Goal: Task Accomplishment & Management: Manage account settings

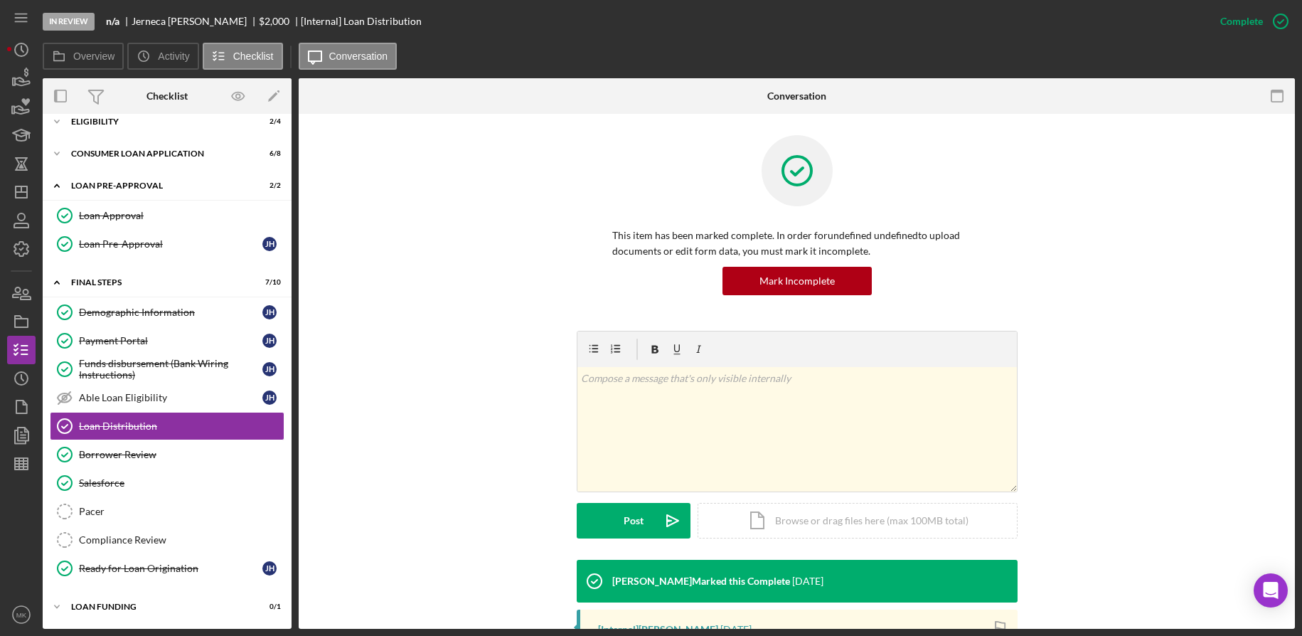
scroll to position [142, 0]
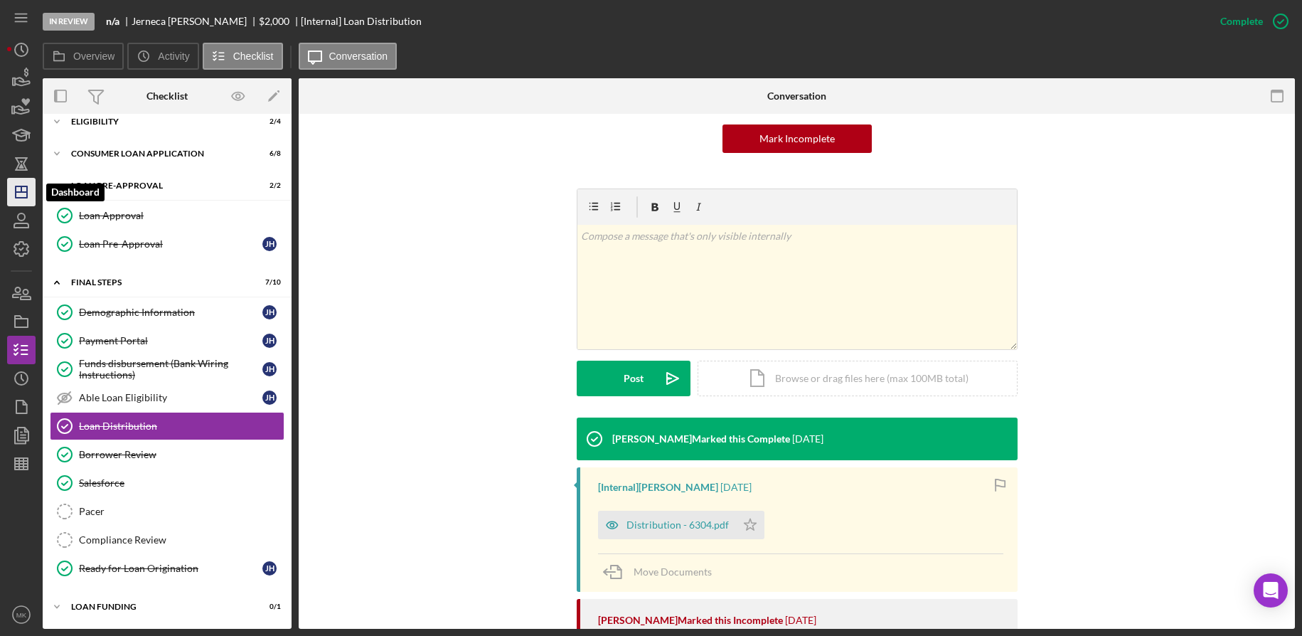
click at [28, 185] on icon "Icon/Dashboard" at bounding box center [22, 192] width 36 height 36
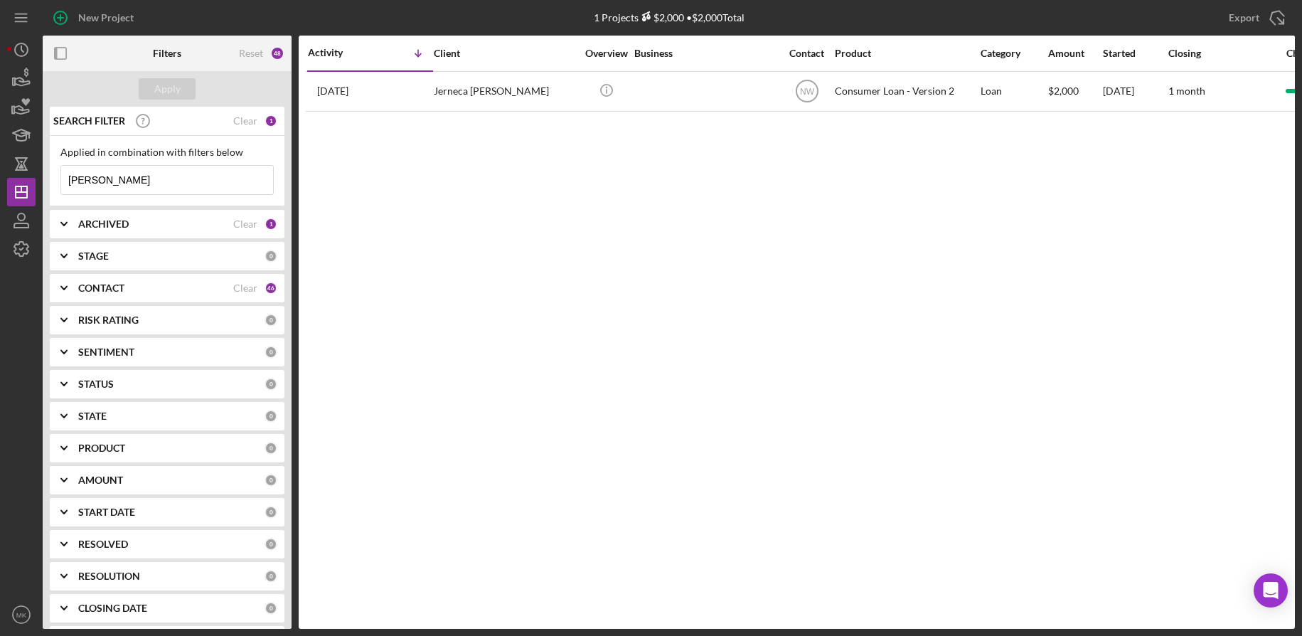
drag, startPoint x: 92, startPoint y: 179, endPoint x: -16, endPoint y: 171, distance: 107.7
click at [0, 171] on html "New Project 1 Projects $2,000 • $2,000 Total Hemphill Export Icon/Export Filter…" at bounding box center [651, 318] width 1302 height 636
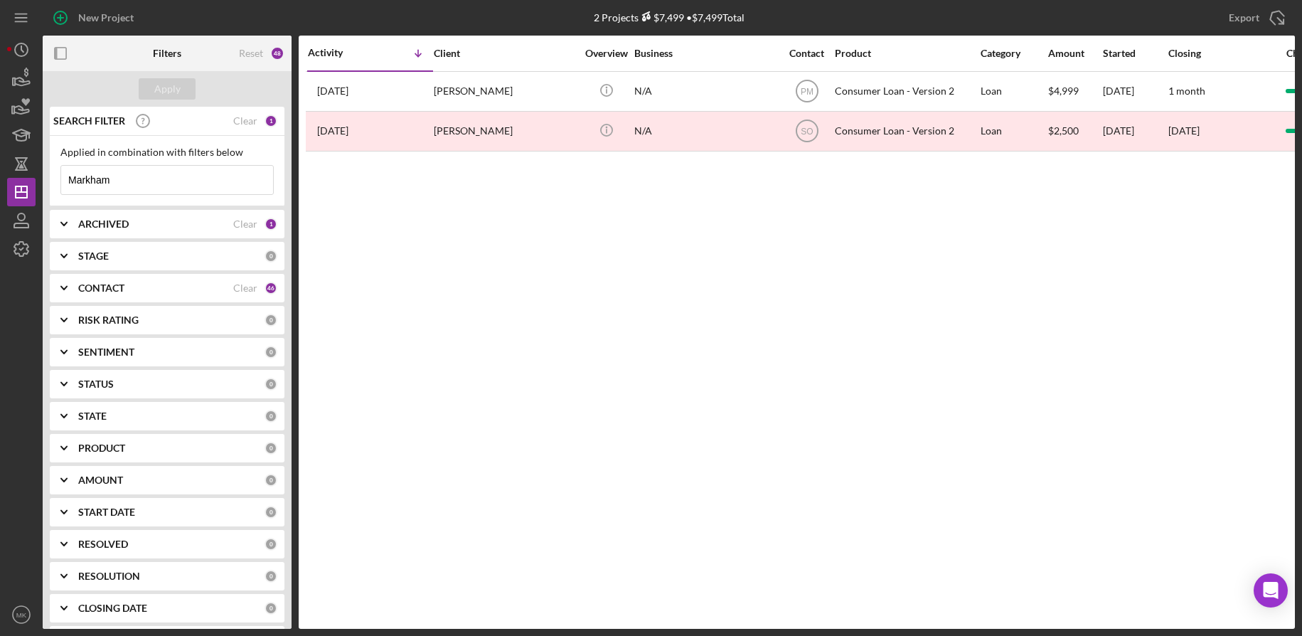
type input "Markham"
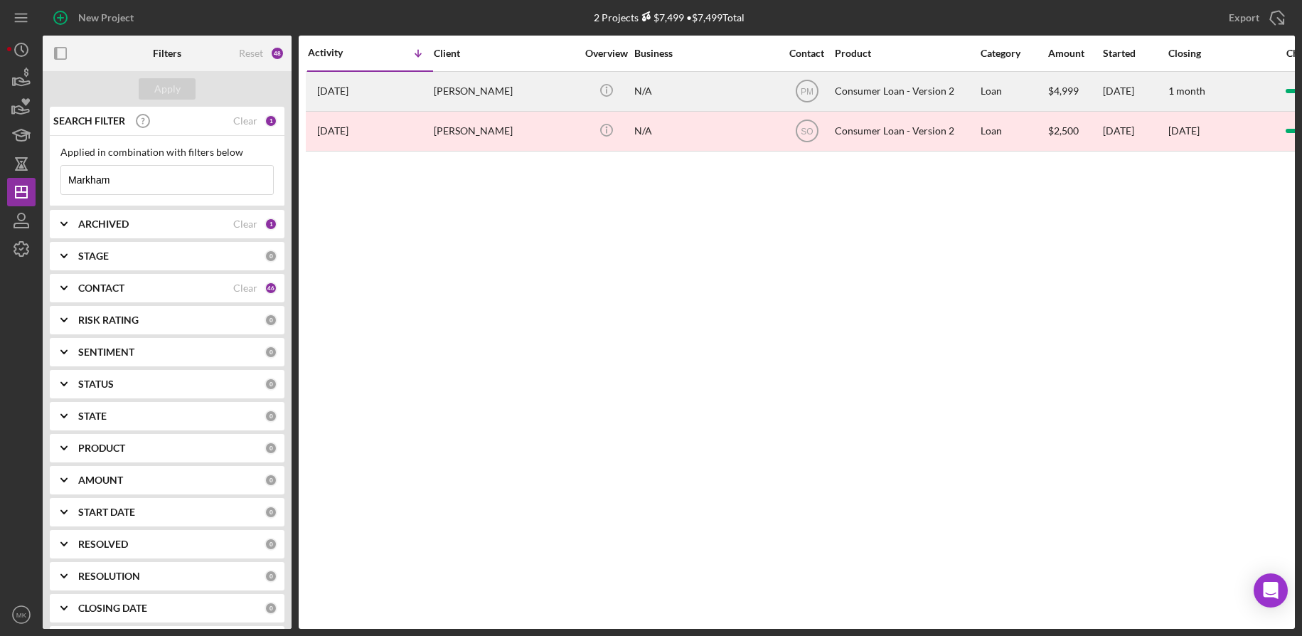
click at [471, 85] on div "Michelle Markham" at bounding box center [505, 92] width 142 height 38
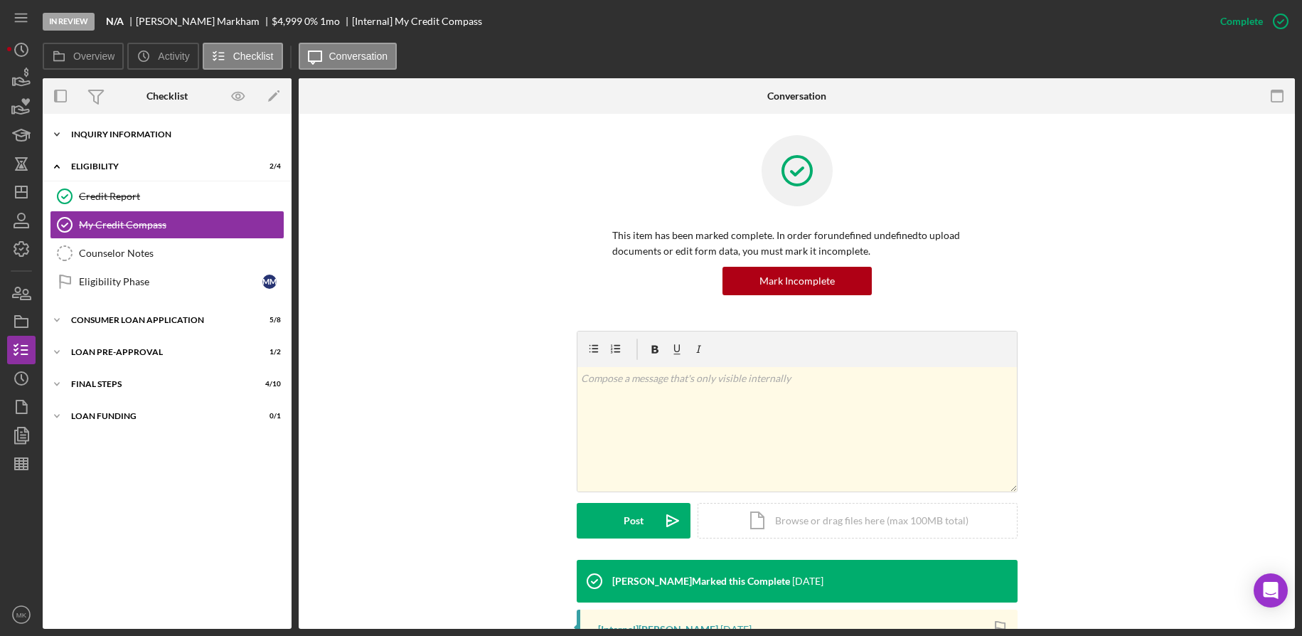
click at [133, 129] on div "Icon/Expander Inquiry Information 3 / 8" at bounding box center [167, 134] width 249 height 28
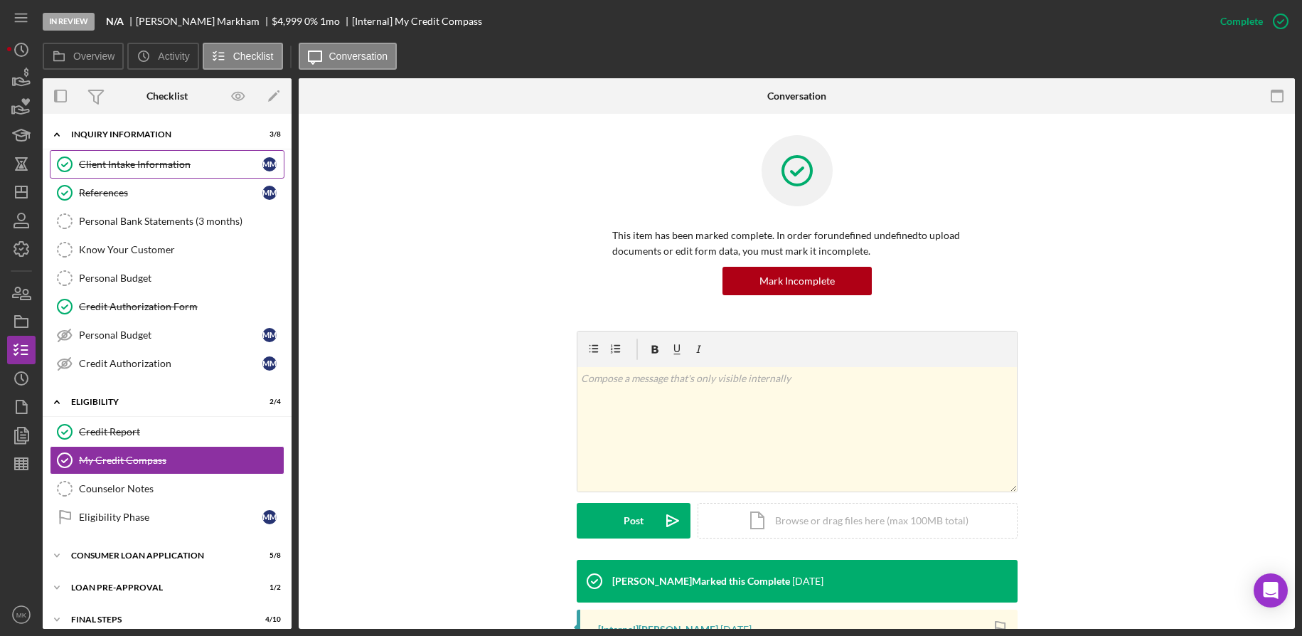
click at [119, 161] on div "Client Intake Information" at bounding box center [170, 164] width 183 height 11
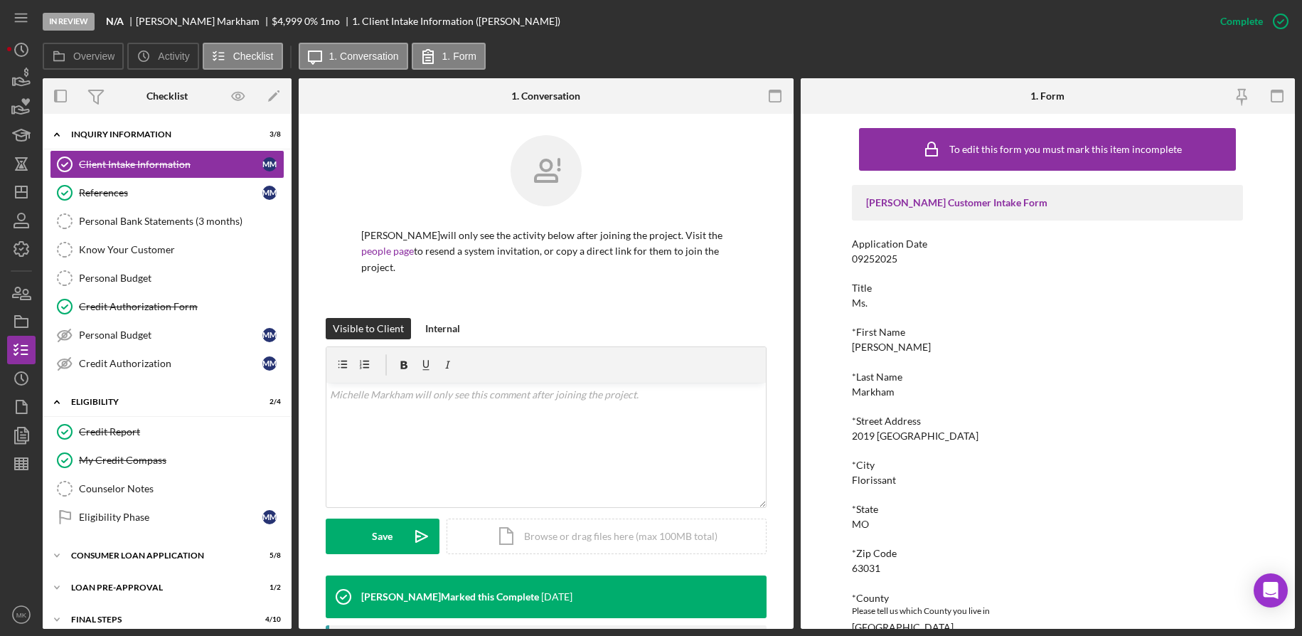
scroll to position [284, 0]
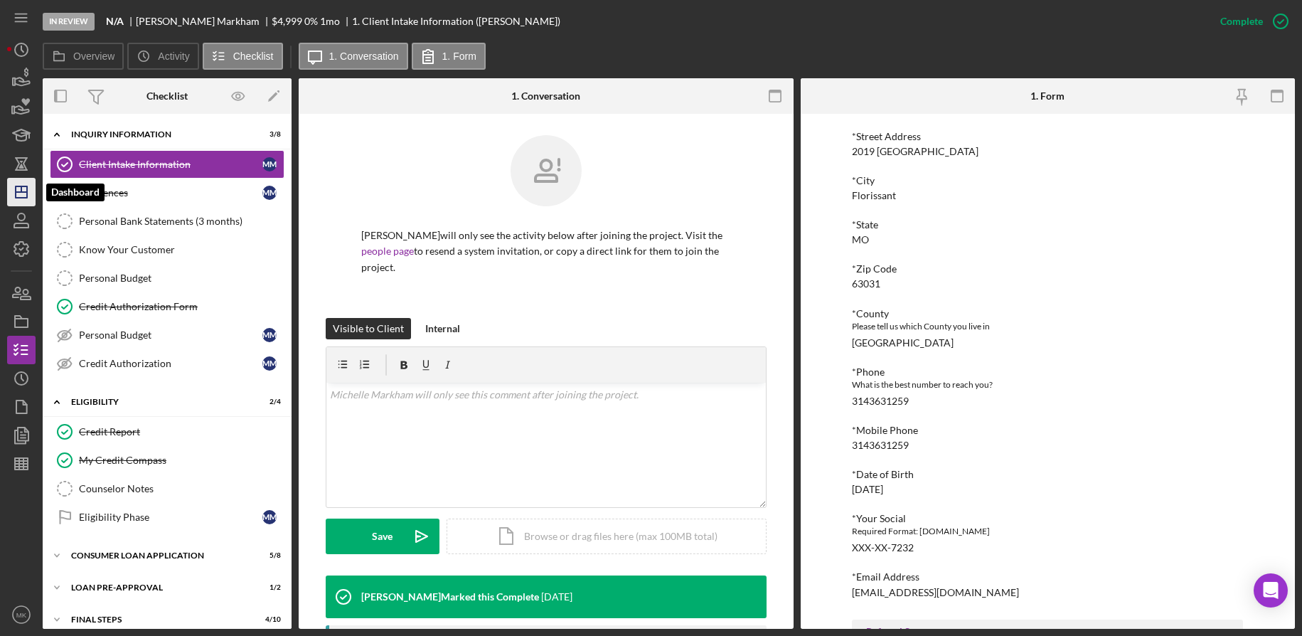
click at [18, 196] on icon "Icon/Dashboard" at bounding box center [22, 192] width 36 height 36
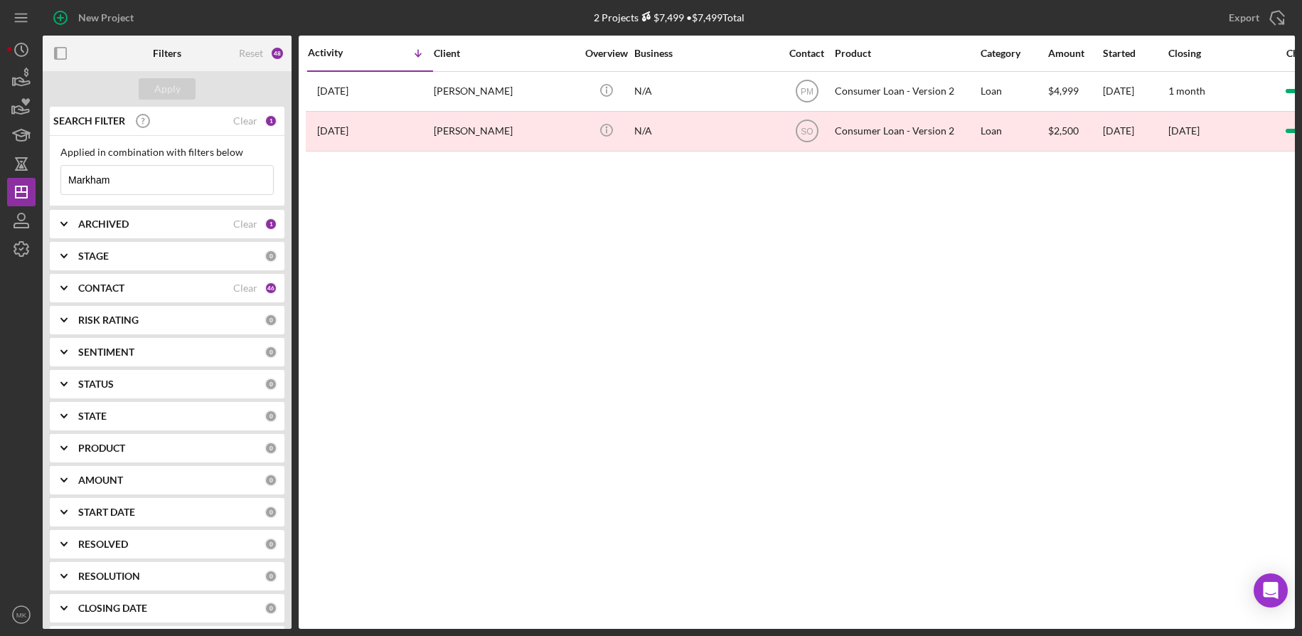
click at [168, 173] on input "Markham" at bounding box center [167, 180] width 212 height 28
drag, startPoint x: 52, startPoint y: 176, endPoint x: -143, endPoint y: 192, distance: 195.5
click at [0, 192] on html "New Project 2 Projects $7,499 • $7,499 Total Markham Export Icon/Export Filters…" at bounding box center [651, 318] width 1302 height 636
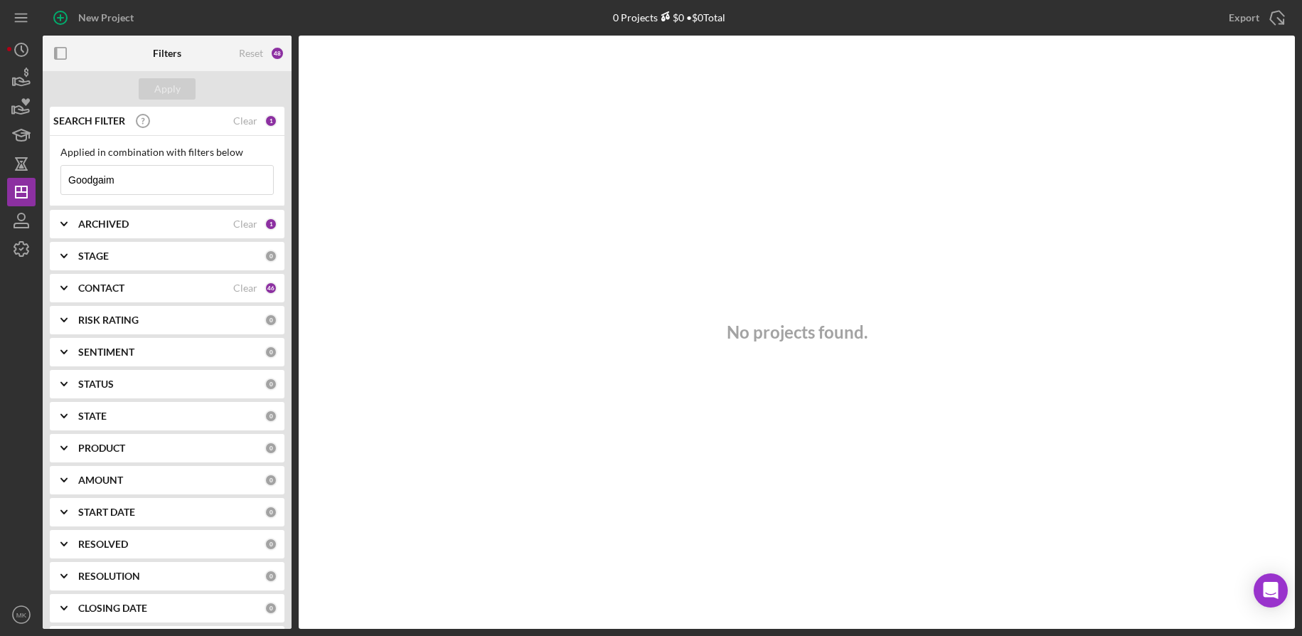
drag, startPoint x: 168, startPoint y: 181, endPoint x: -58, endPoint y: 178, distance: 225.4
click at [0, 178] on html "New Project 0 Projects $0 • $0 Total Markham Export Icon/Export Filters Reset 4…" at bounding box center [651, 318] width 1302 height 636
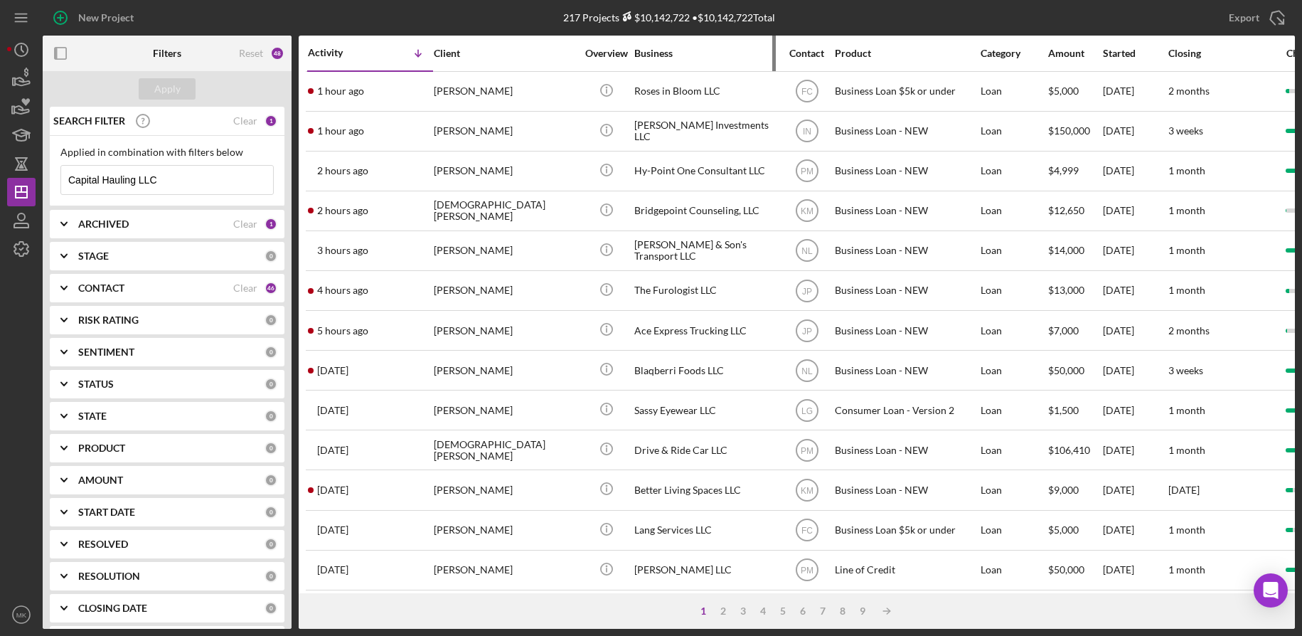
type input "Capital Hauling LLC"
click at [645, 59] on div "Business" at bounding box center [705, 53] width 142 height 34
click at [446, 63] on div "Client" at bounding box center [505, 53] width 142 height 34
click at [454, 60] on div "Client" at bounding box center [505, 53] width 142 height 34
click at [124, 262] on div "STAGE" at bounding box center [171, 255] width 186 height 11
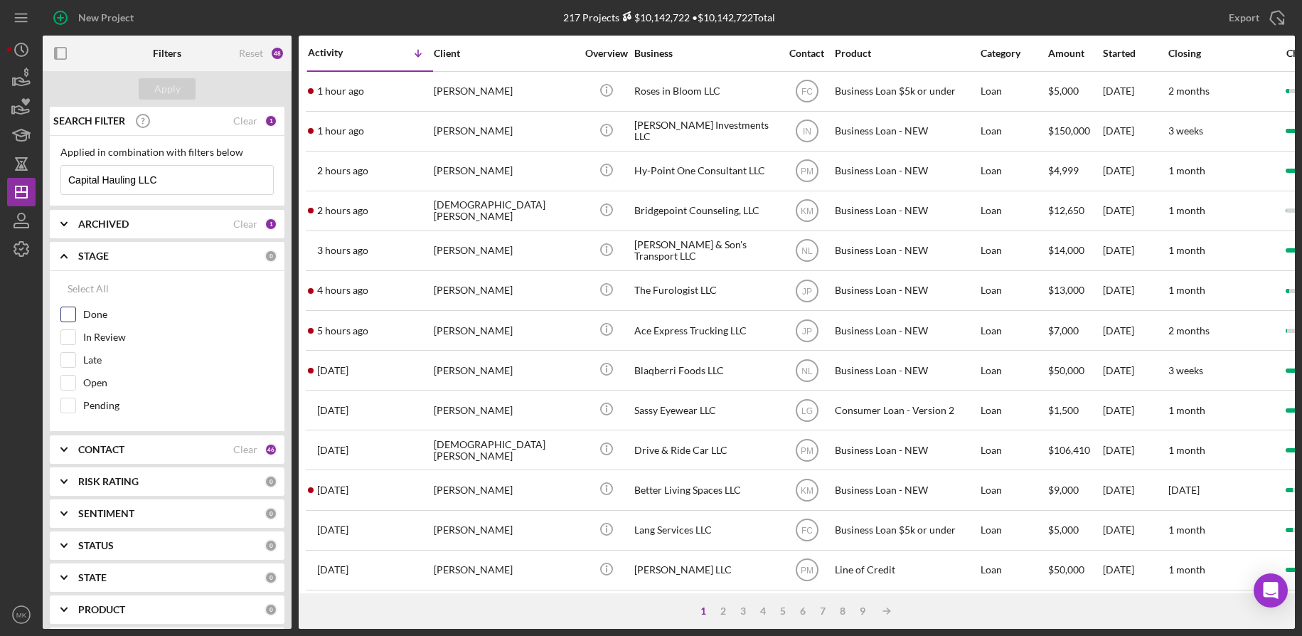
click at [70, 313] on input "Done" at bounding box center [68, 314] width 14 height 14
checkbox input "true"
click at [170, 90] on div "Apply" at bounding box center [167, 88] width 26 height 21
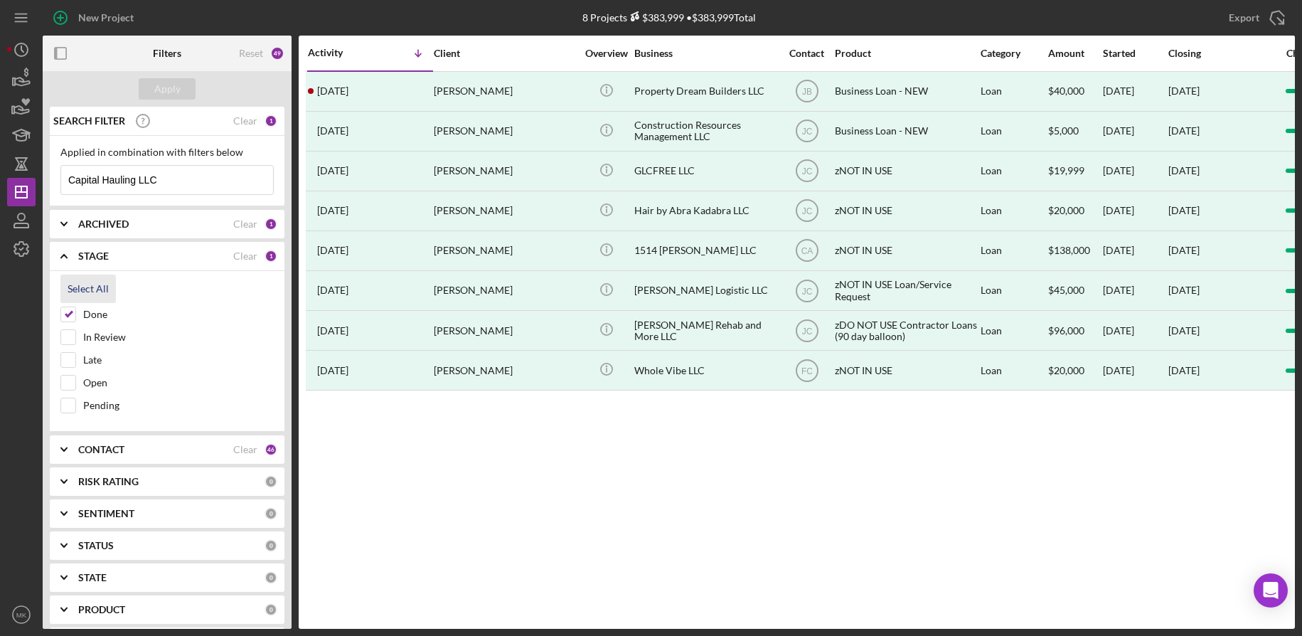
click at [88, 282] on div "Select All" at bounding box center [88, 288] width 41 height 28
checkbox input "true"
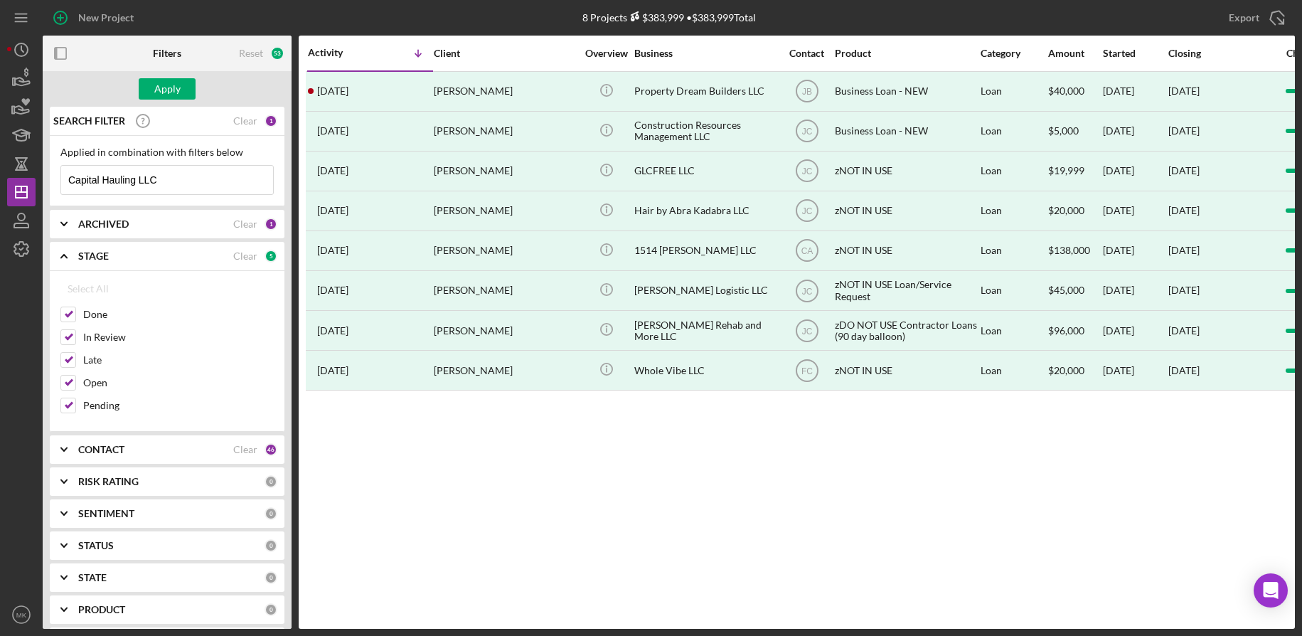
click at [185, 454] on div "CONTACT" at bounding box center [155, 449] width 155 height 11
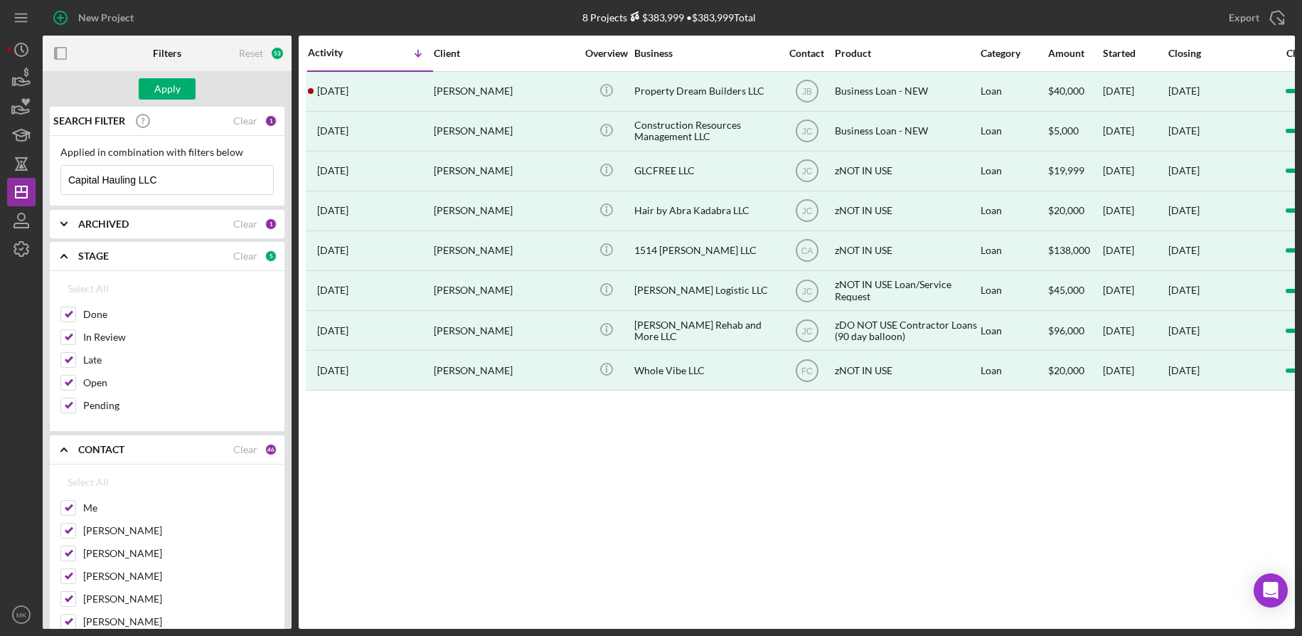
click at [185, 454] on div "CONTACT" at bounding box center [155, 449] width 155 height 11
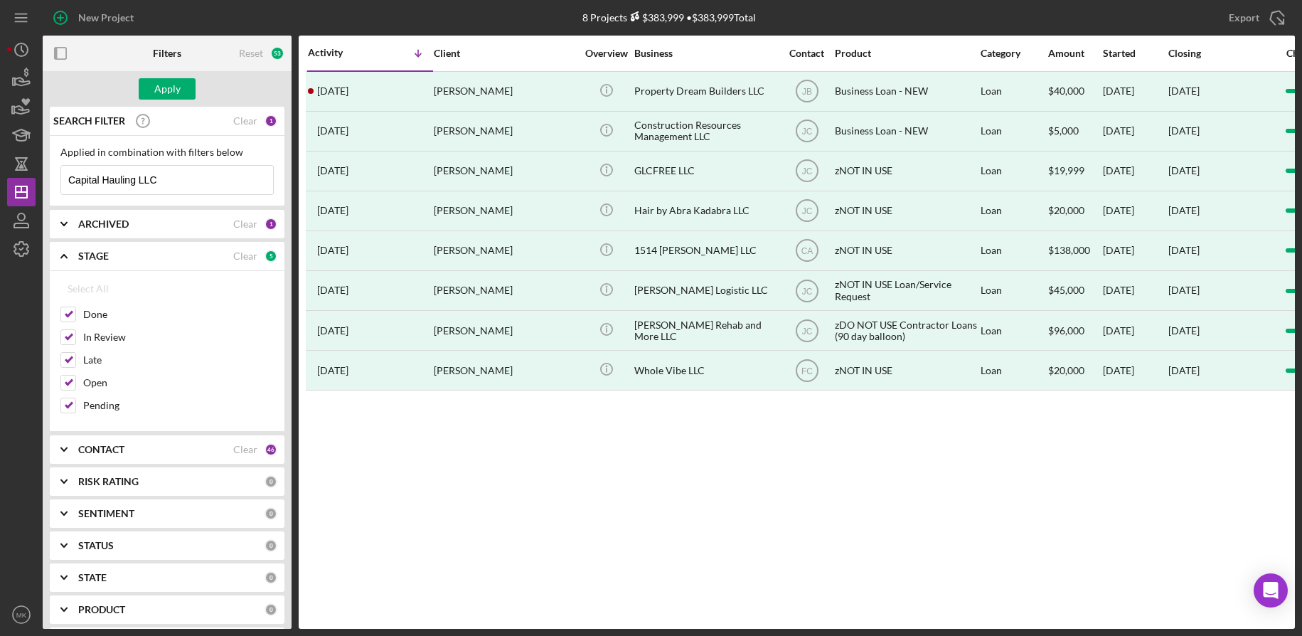
click at [92, 230] on b "ARCHIVED" at bounding box center [103, 223] width 50 height 11
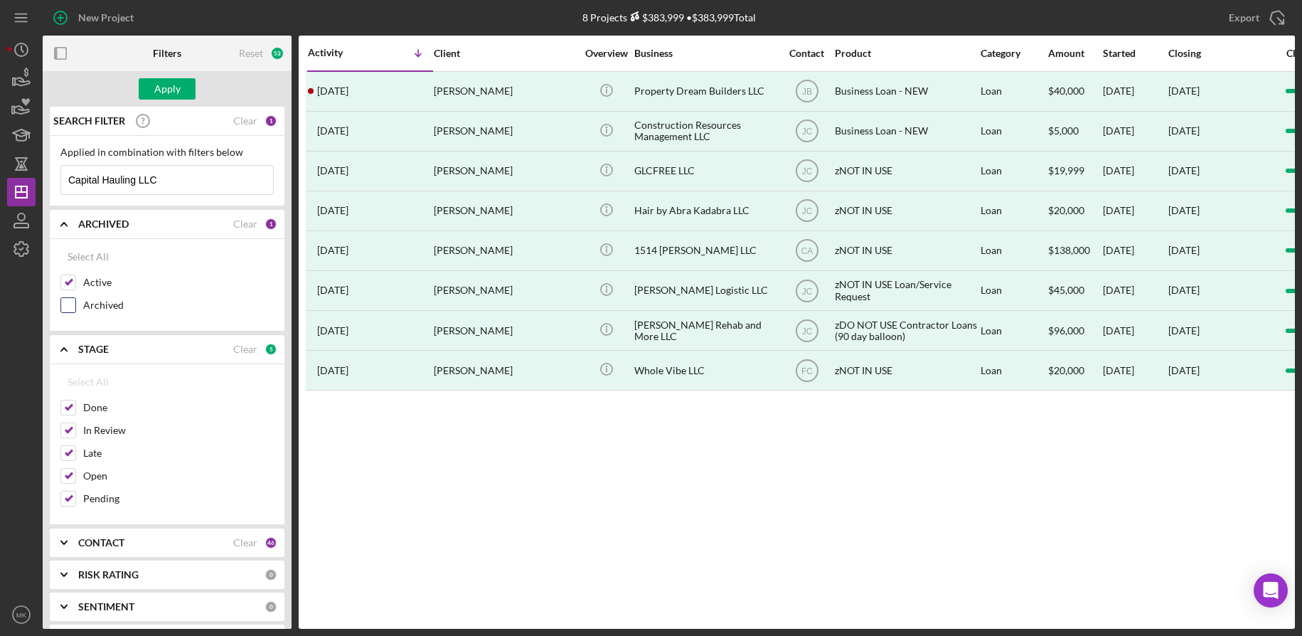
click at [68, 297] on div at bounding box center [68, 305] width 16 height 16
click at [70, 284] on input "Active" at bounding box center [68, 282] width 14 height 14
checkbox input "false"
click at [76, 311] on div "Archived" at bounding box center [166, 308] width 213 height 23
click at [68, 304] on input "Archived" at bounding box center [68, 305] width 14 height 14
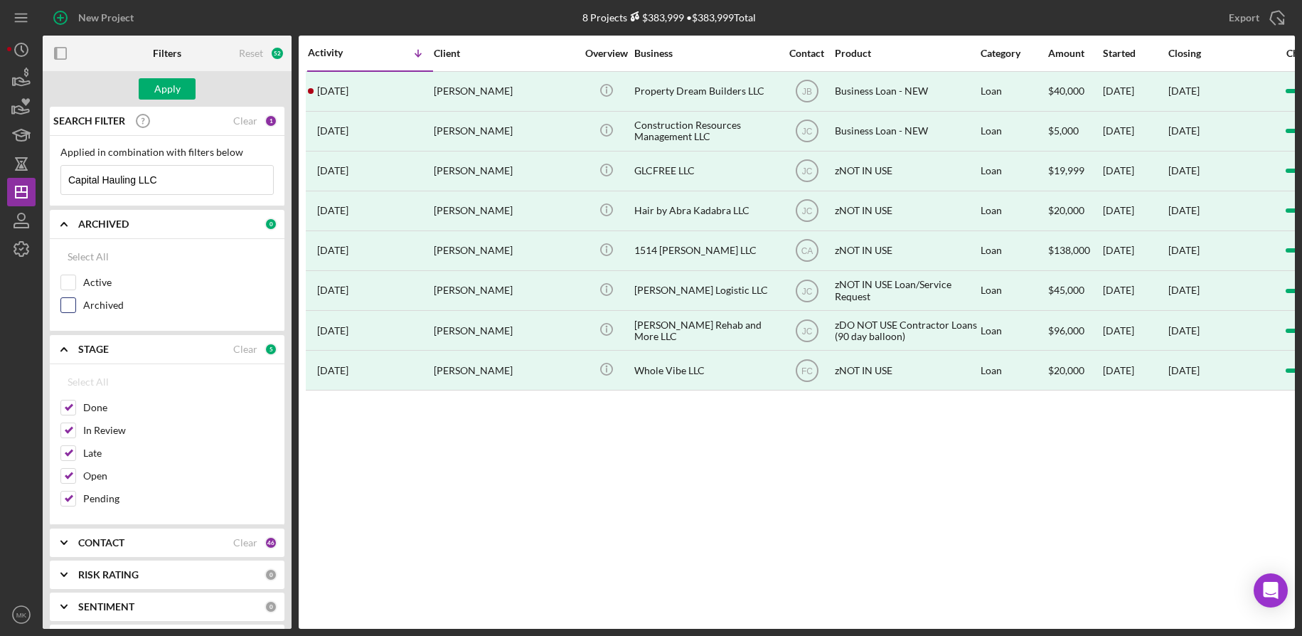
checkbox input "true"
click at [181, 177] on input "Capital Hauling LLC" at bounding box center [167, 180] width 212 height 28
click at [160, 90] on div "Apply" at bounding box center [167, 88] width 26 height 21
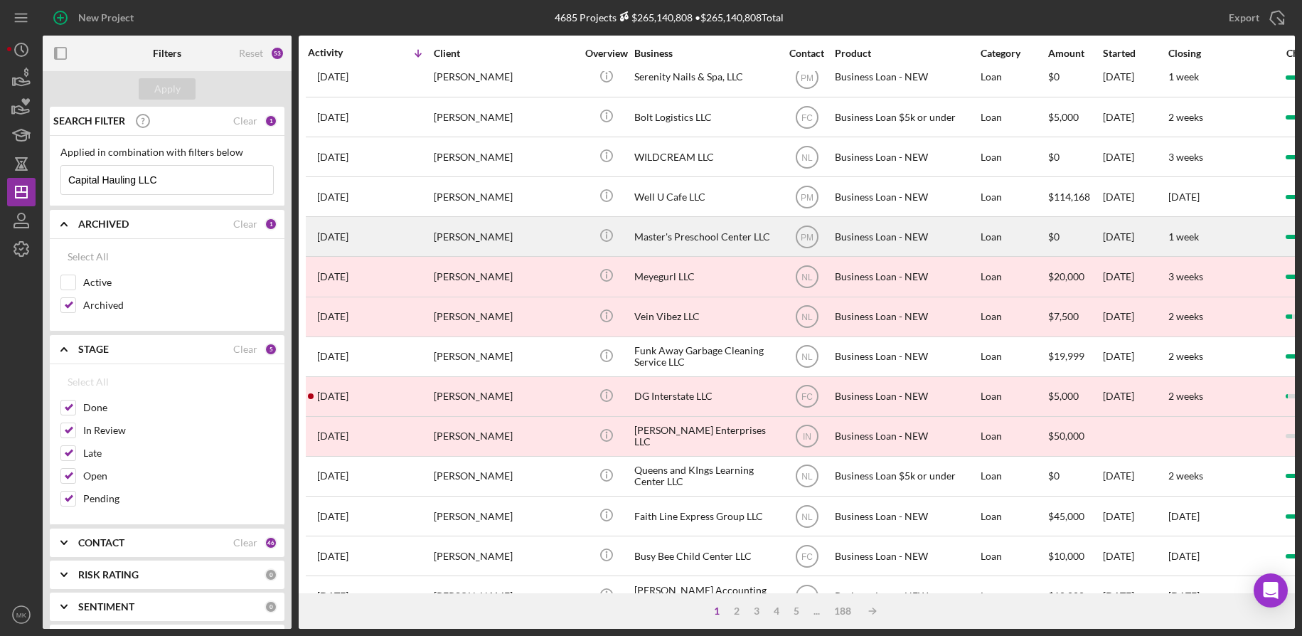
scroll to position [284, 0]
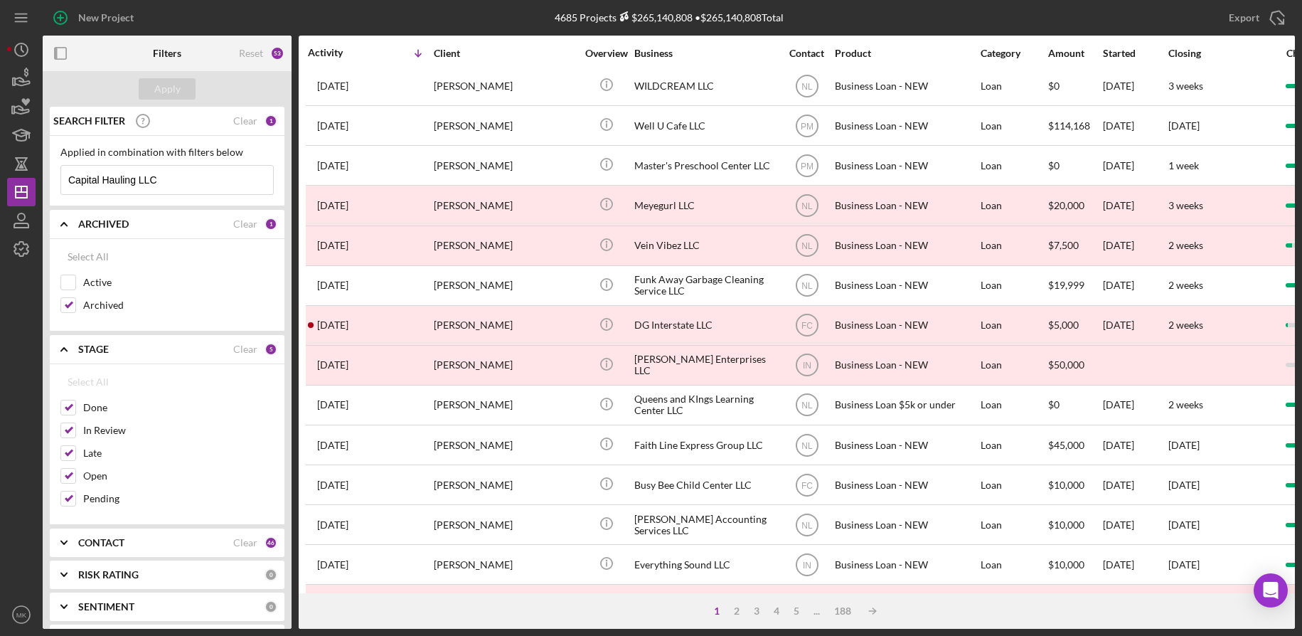
drag, startPoint x: 199, startPoint y: 177, endPoint x: -63, endPoint y: 161, distance: 262.9
click at [0, 161] on html "New Project 4685 Projects $265,140,808 • $265,140,808 Total Markham Export Icon…" at bounding box center [651, 318] width 1302 height 636
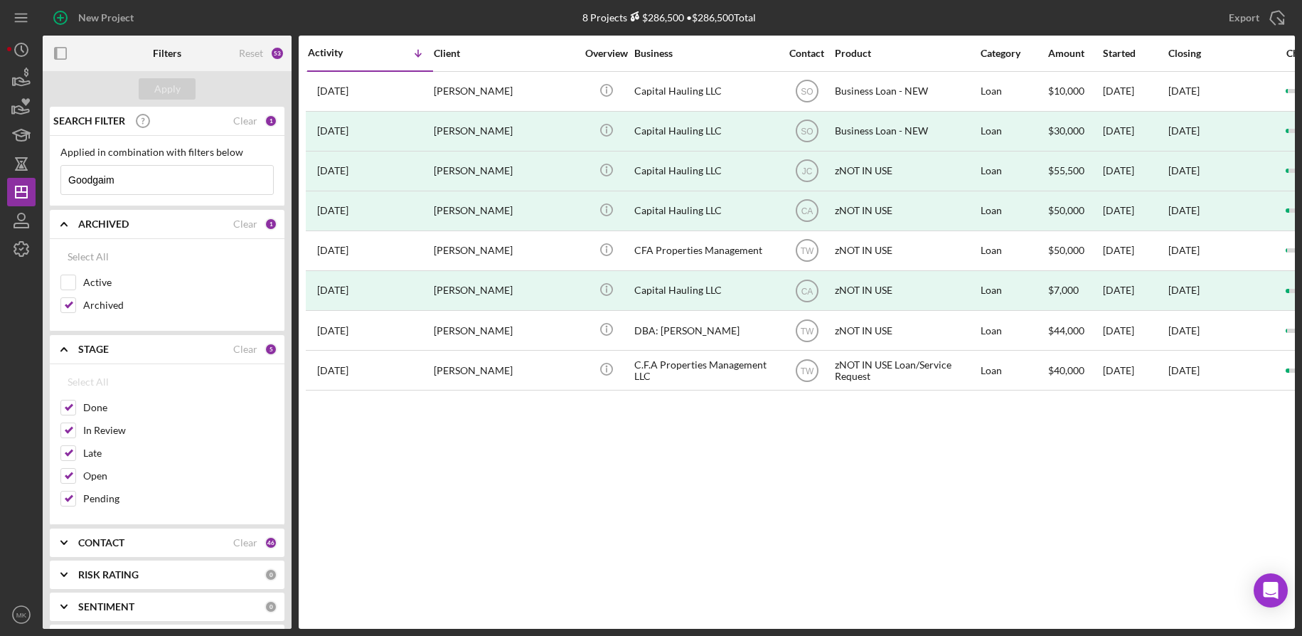
scroll to position [0, 0]
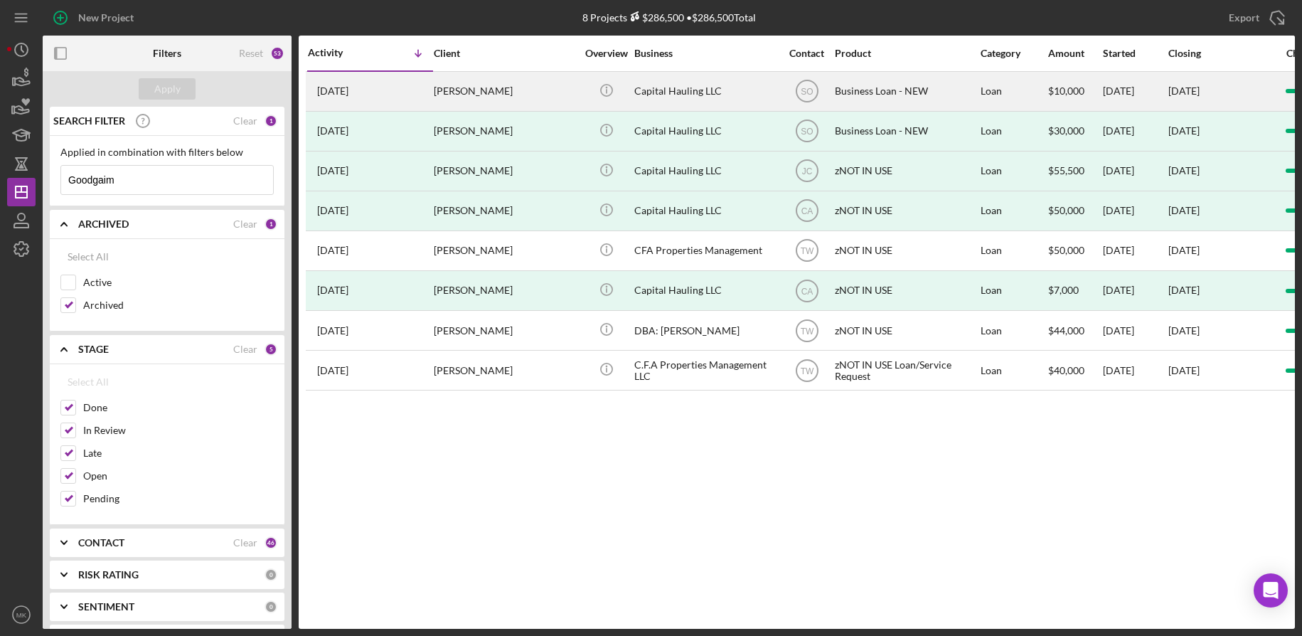
type input "Goodgaim"
click at [665, 94] on div "Capital Hauling LLC" at bounding box center [705, 92] width 142 height 38
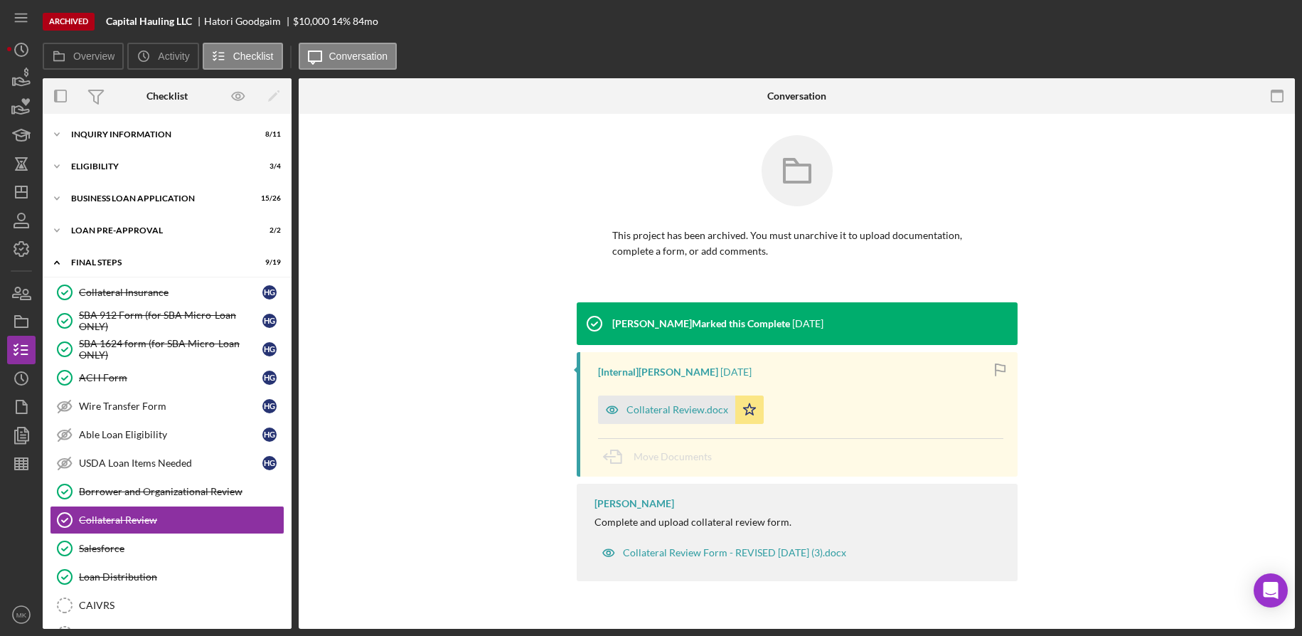
scroll to position [148, 0]
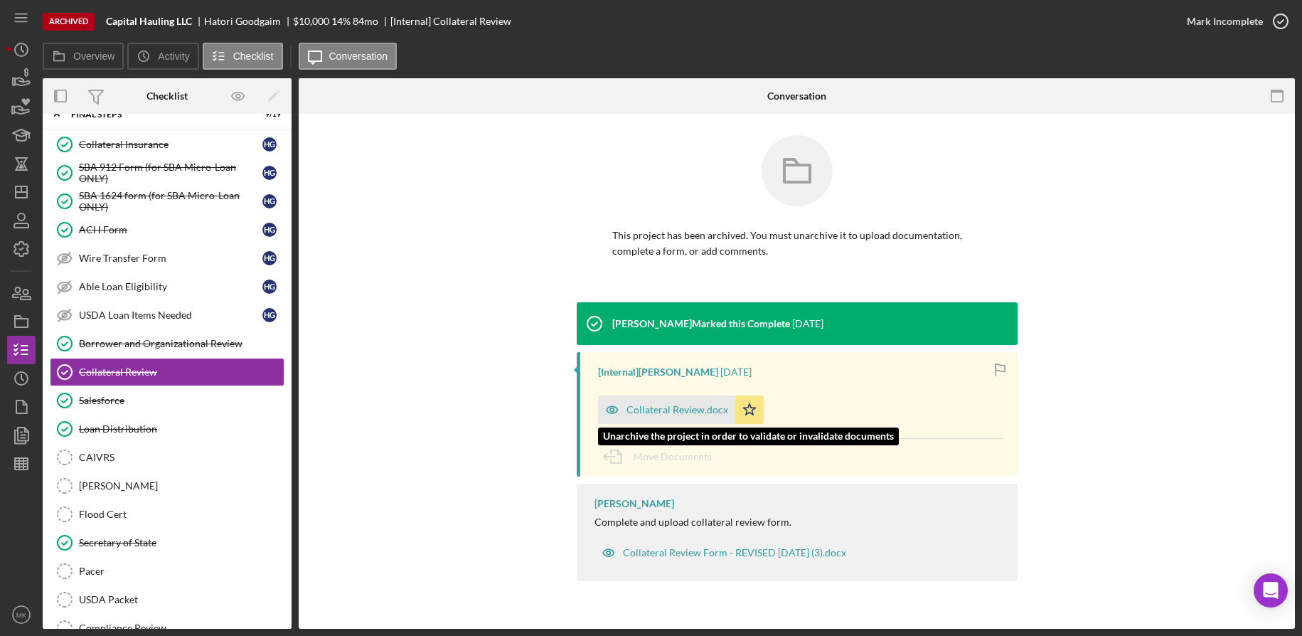
click at [699, 413] on div "Collateral Review.docx" at bounding box center [677, 409] width 102 height 11
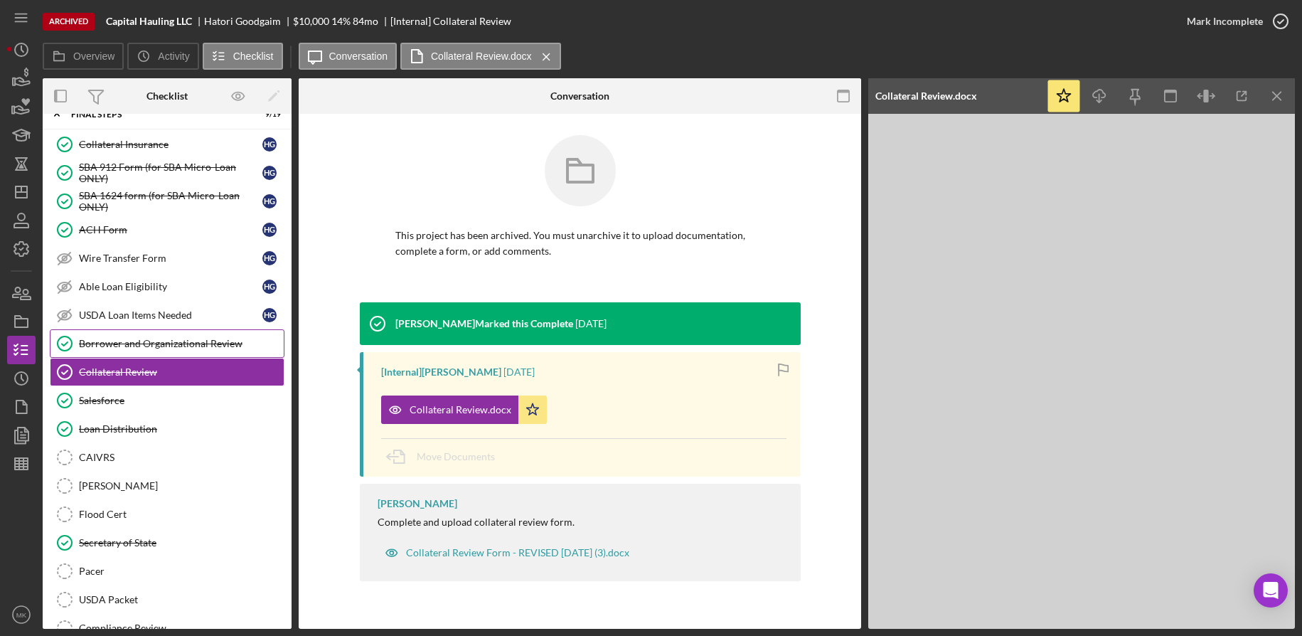
scroll to position [0, 0]
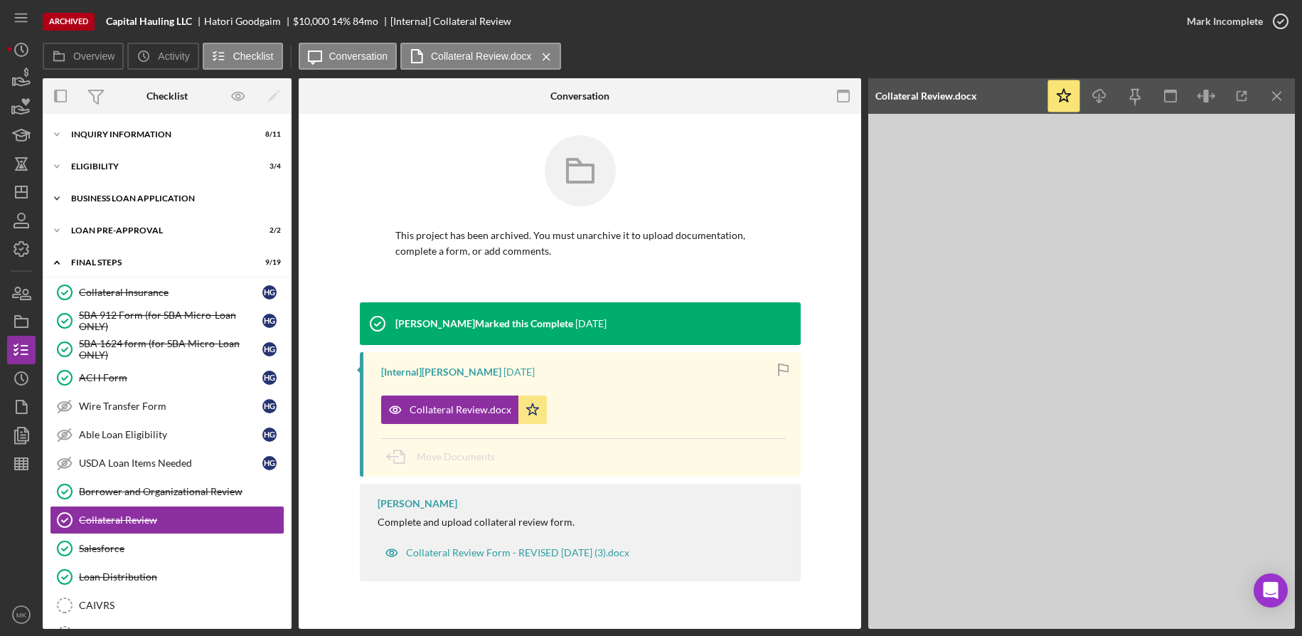
click at [153, 189] on div "Icon/Expander BUSINESS LOAN APPLICATION 15 / 26" at bounding box center [167, 198] width 249 height 28
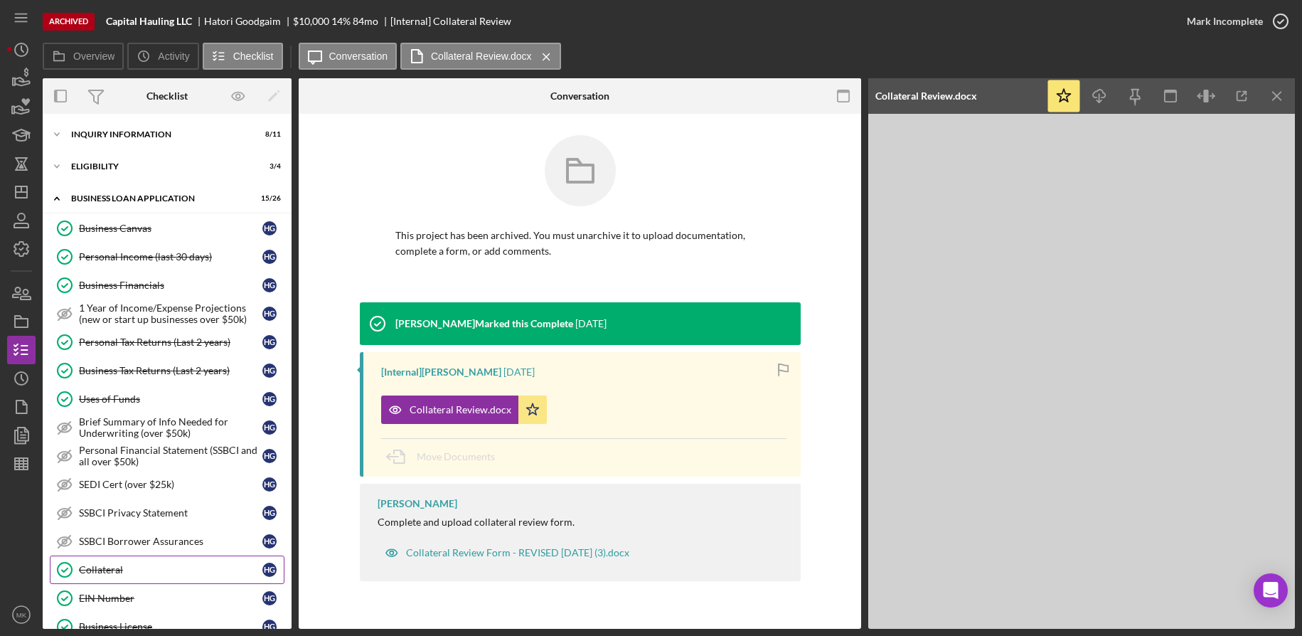
click at [122, 581] on link "Collateral Collateral H G" at bounding box center [167, 569] width 235 height 28
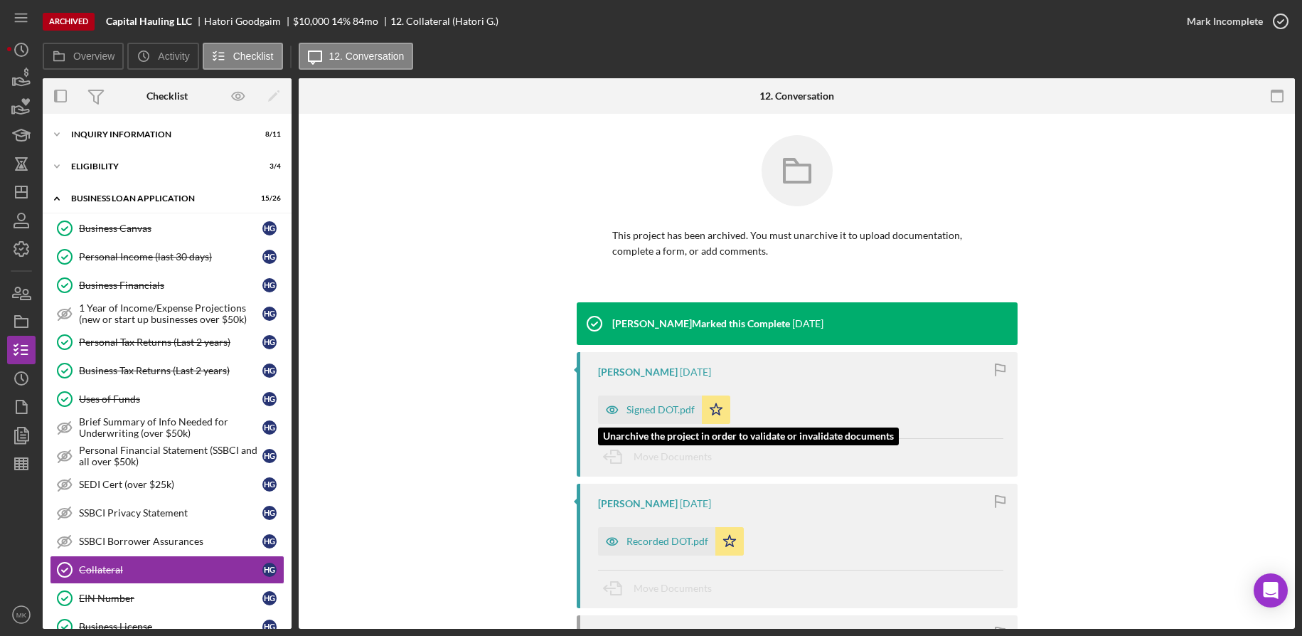
click at [638, 414] on div "Signed DOT.pdf" at bounding box center [660, 409] width 68 height 11
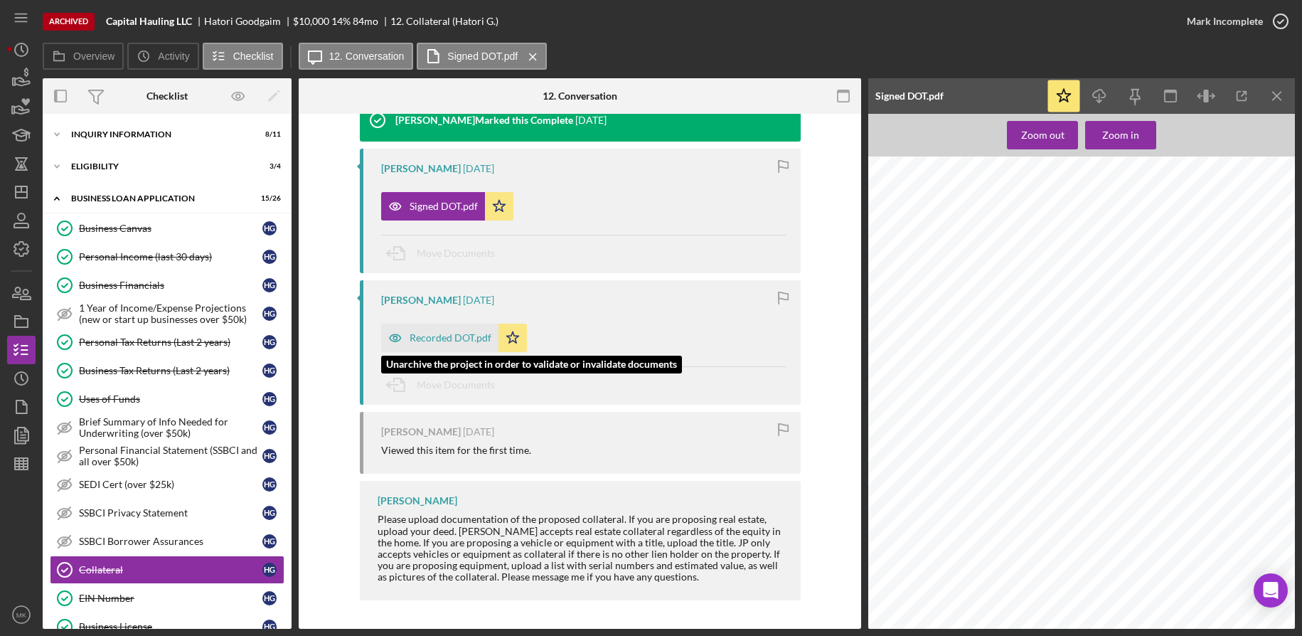
click at [443, 341] on div "Recorded DOT.pdf" at bounding box center [451, 337] width 82 height 11
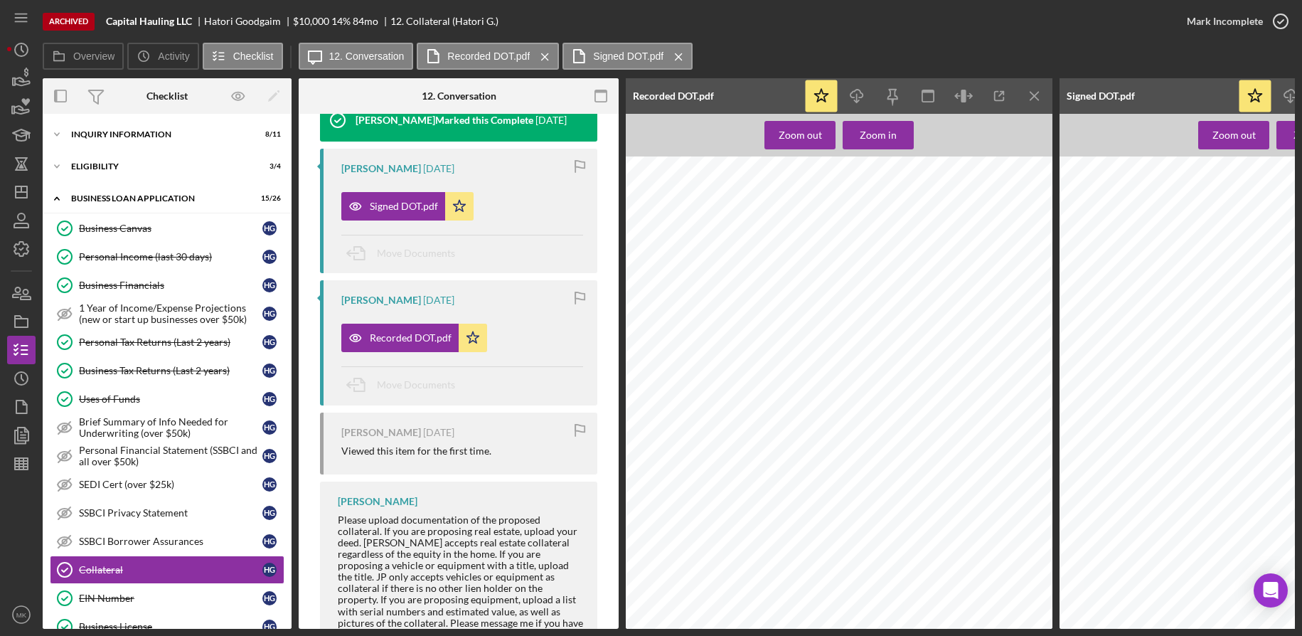
scroll to position [569, 0]
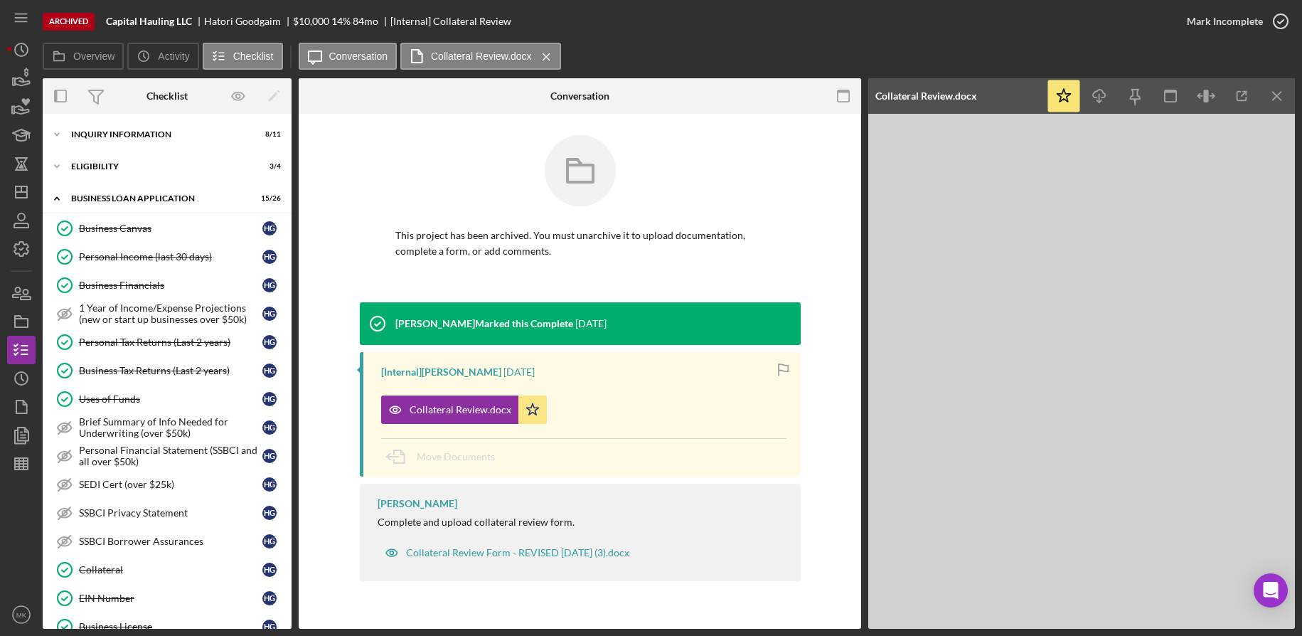
scroll to position [898, 0]
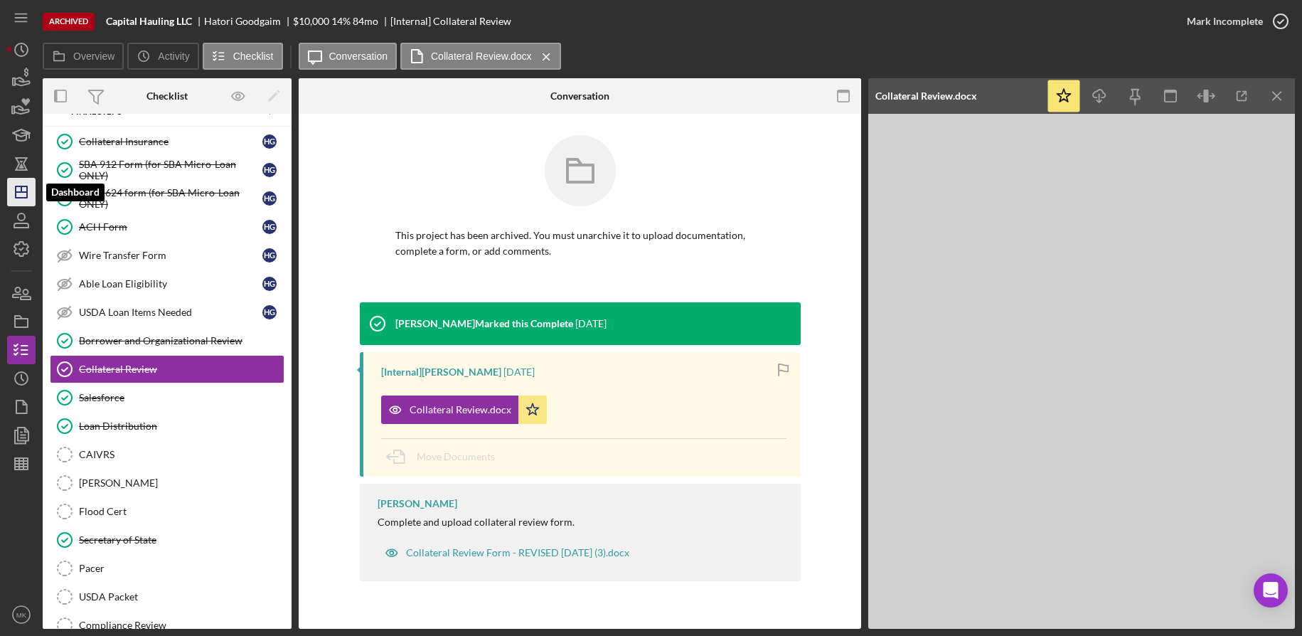
click at [27, 191] on polygon "button" at bounding box center [21, 191] width 11 height 11
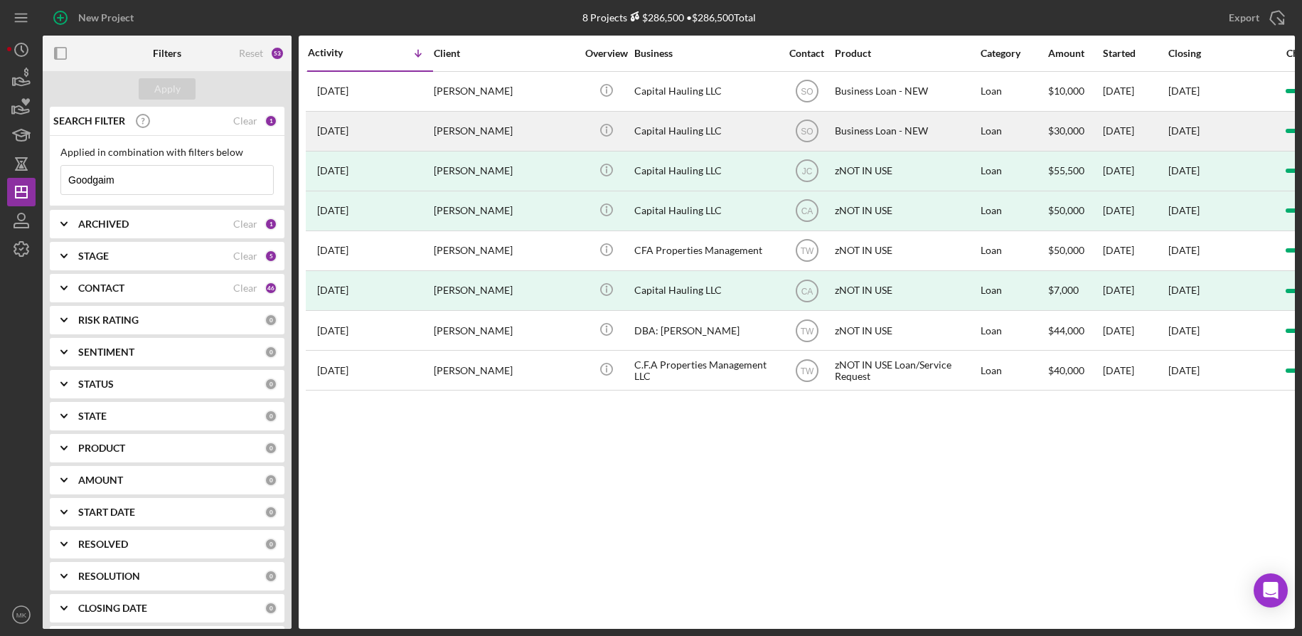
click at [633, 130] on td "Capital Hauling LLC" at bounding box center [706, 131] width 146 height 40
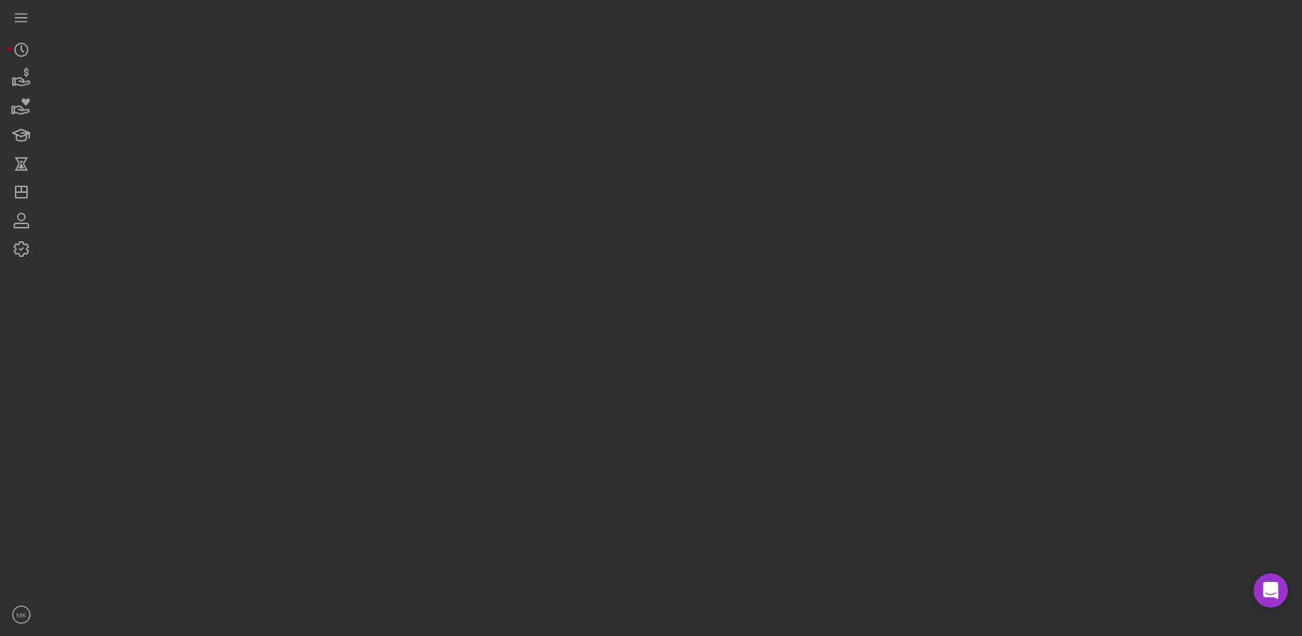
click at [633, 130] on div at bounding box center [669, 314] width 1252 height 629
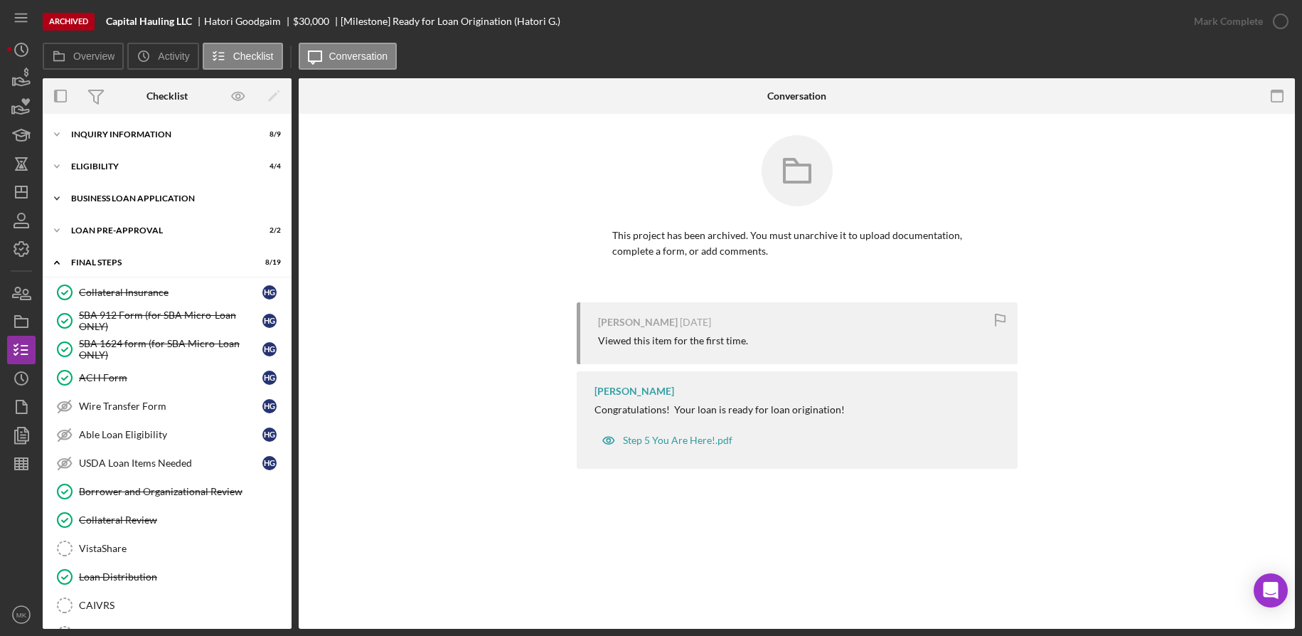
click at [111, 196] on div "BUSINESS LOAN APPLICATION" at bounding box center [172, 198] width 203 height 9
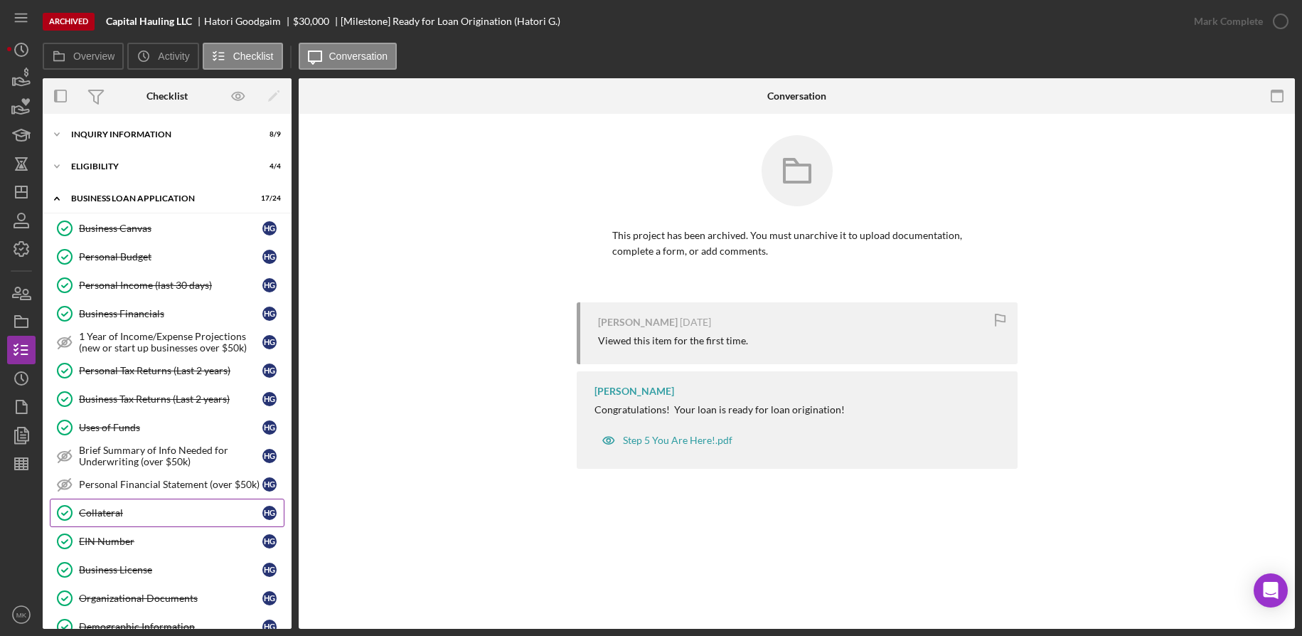
click at [107, 509] on div "Collateral" at bounding box center [170, 512] width 183 height 11
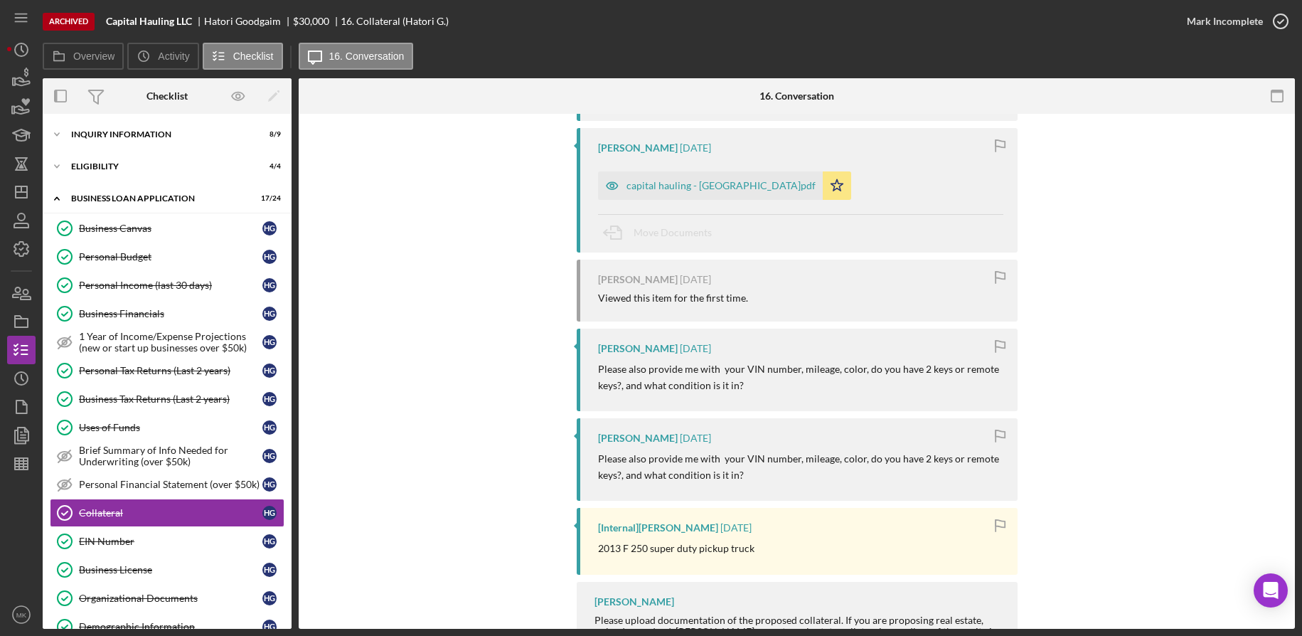
scroll to position [456, 0]
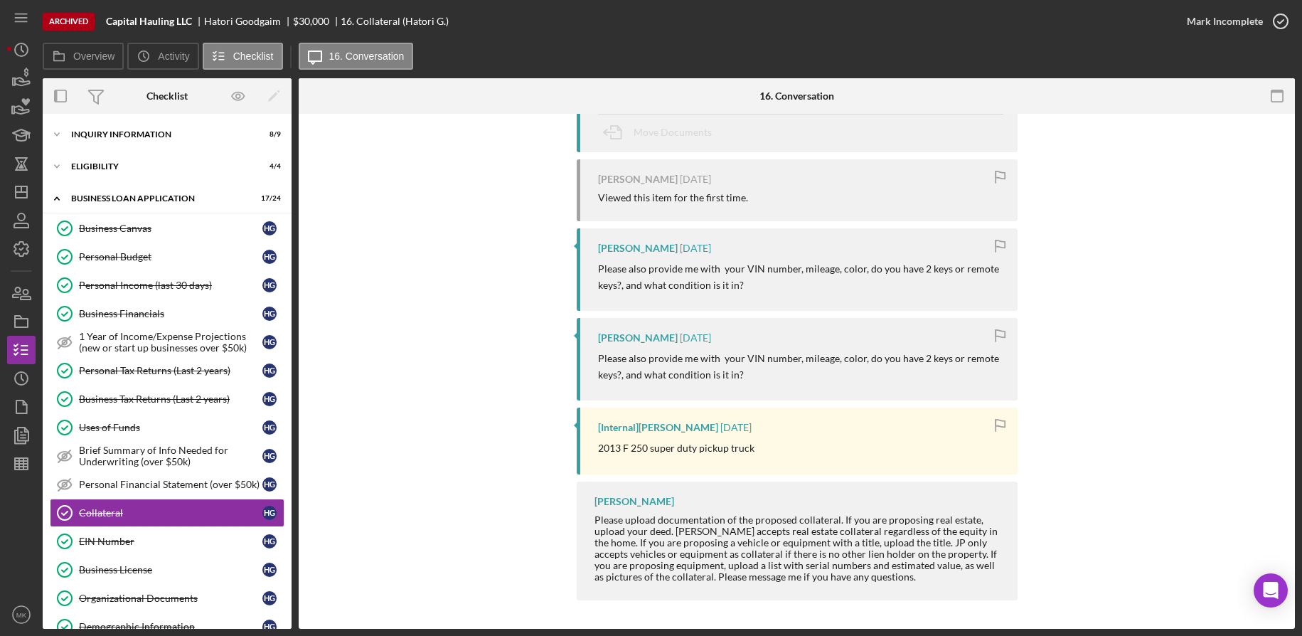
scroll to position [926, 0]
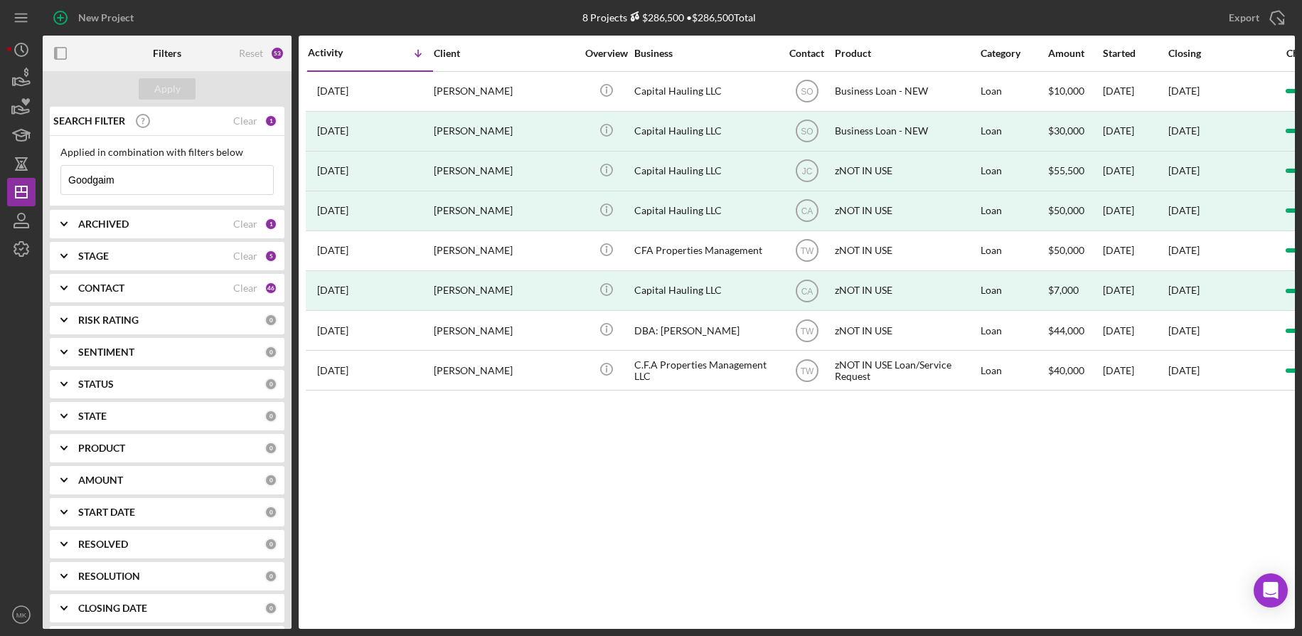
click at [513, 473] on div "Activity Icon/Table Sort Arrow Client Overview Business Contact Product Categor…" at bounding box center [797, 332] width 996 height 593
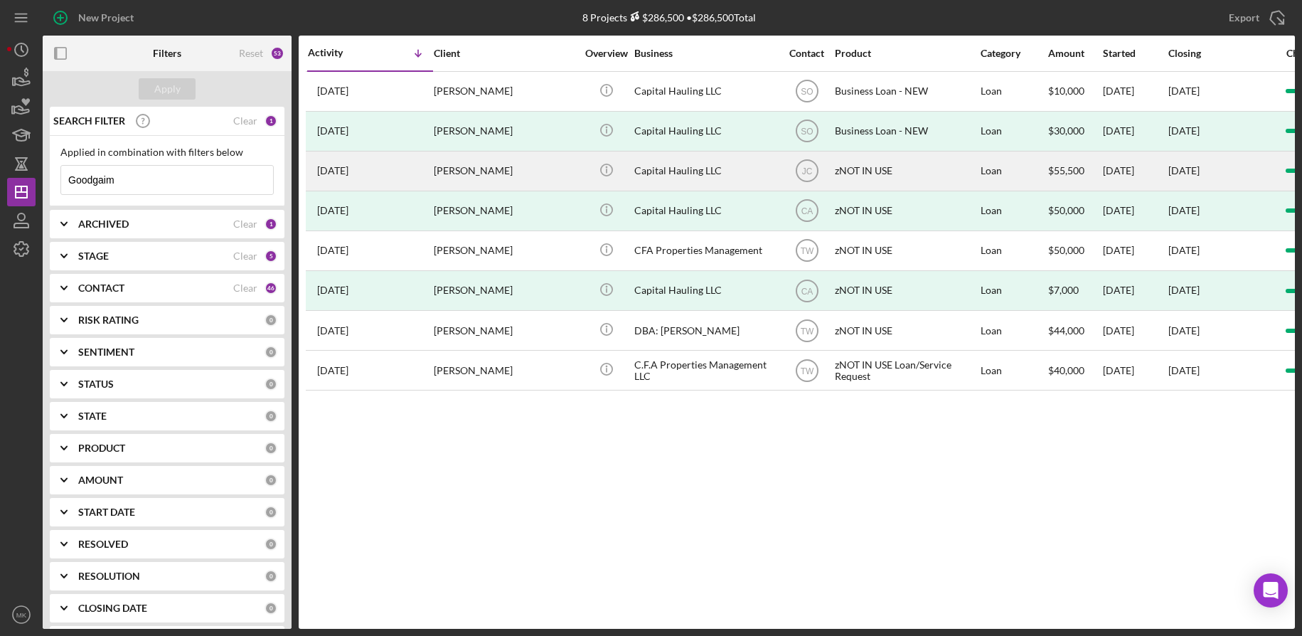
click at [494, 171] on div "Hatori Goodgaim" at bounding box center [505, 171] width 142 height 38
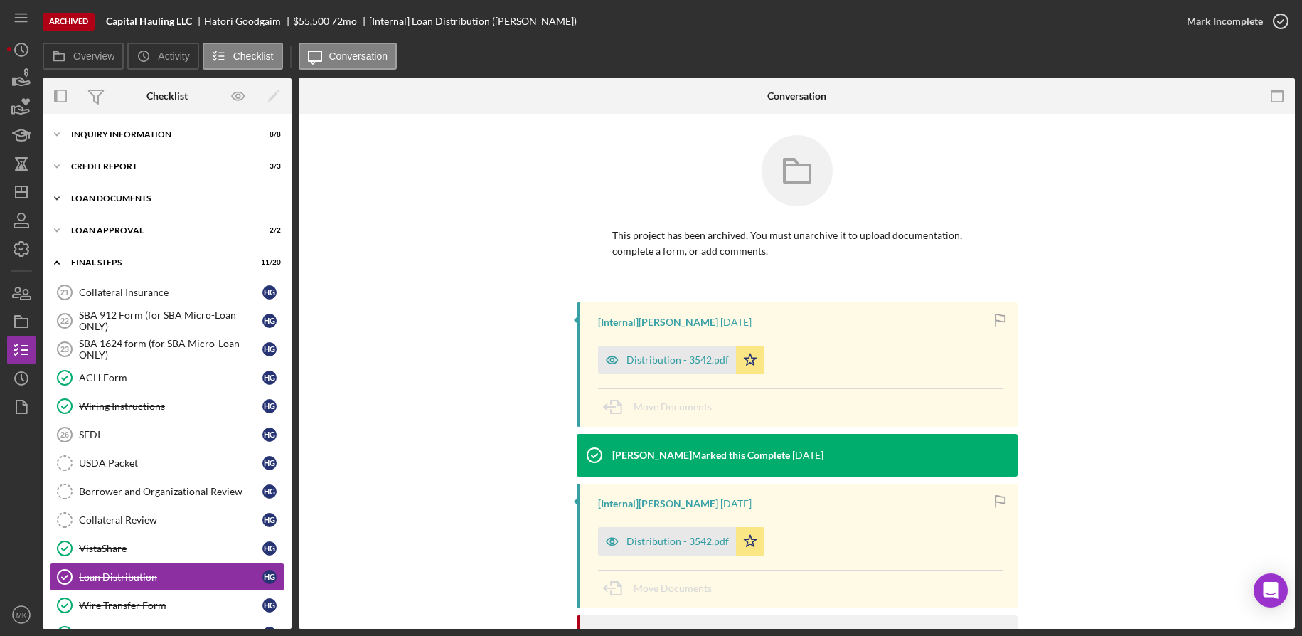
click at [131, 196] on div "Loan Documents" at bounding box center [172, 198] width 203 height 9
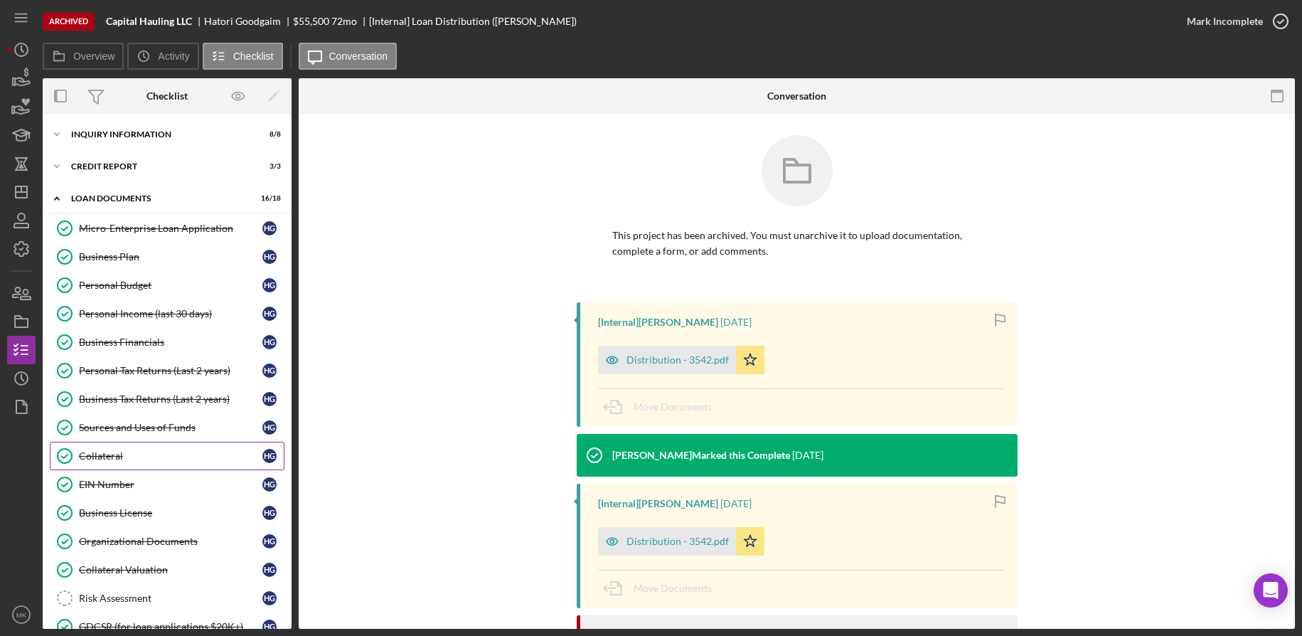
click at [122, 461] on div "Collateral" at bounding box center [170, 455] width 183 height 11
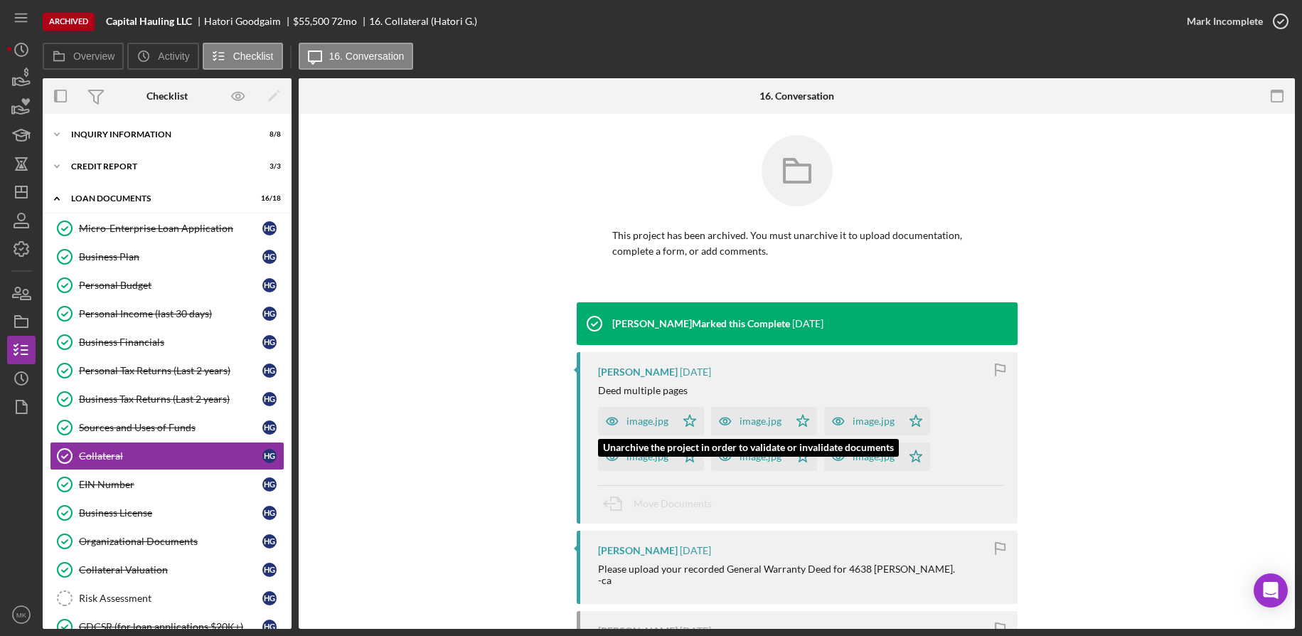
scroll to position [142, 0]
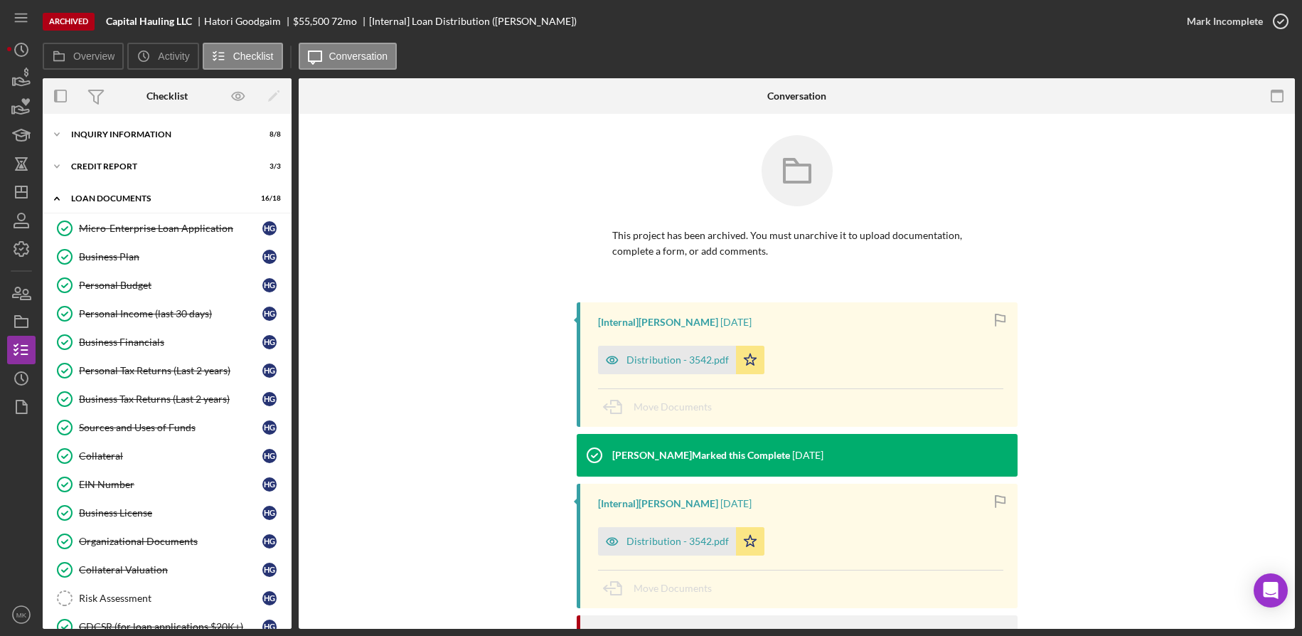
scroll to position [725, 0]
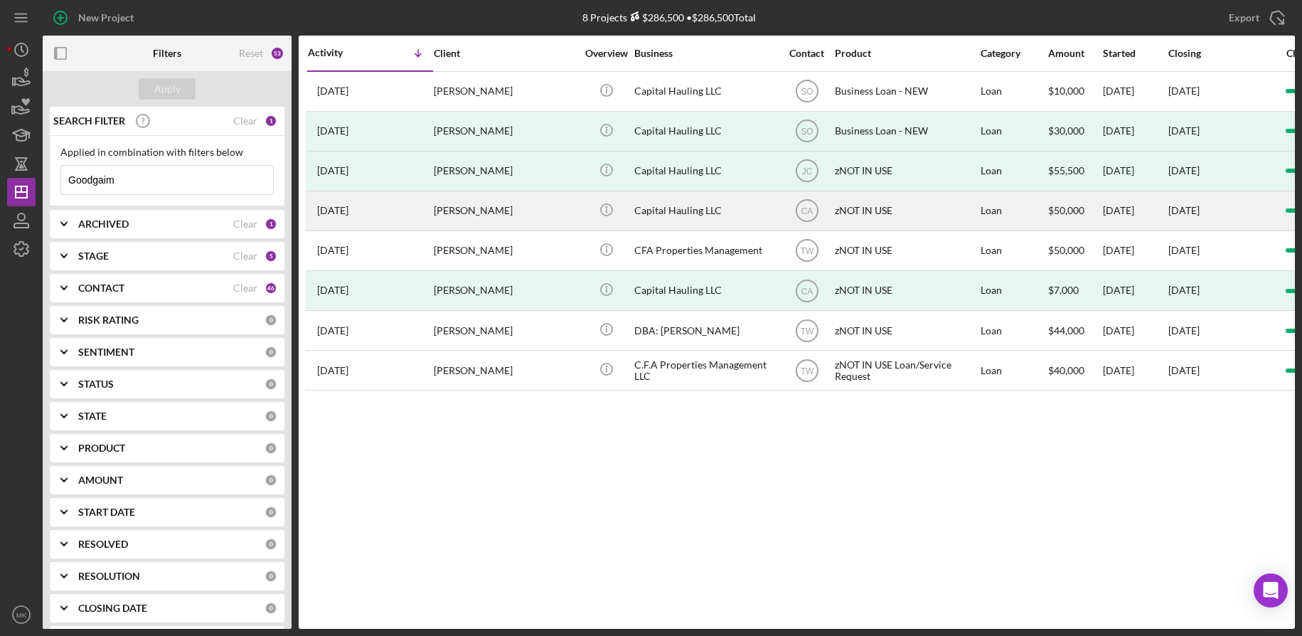
click at [520, 207] on div "Hatori Goodgaim" at bounding box center [505, 211] width 142 height 38
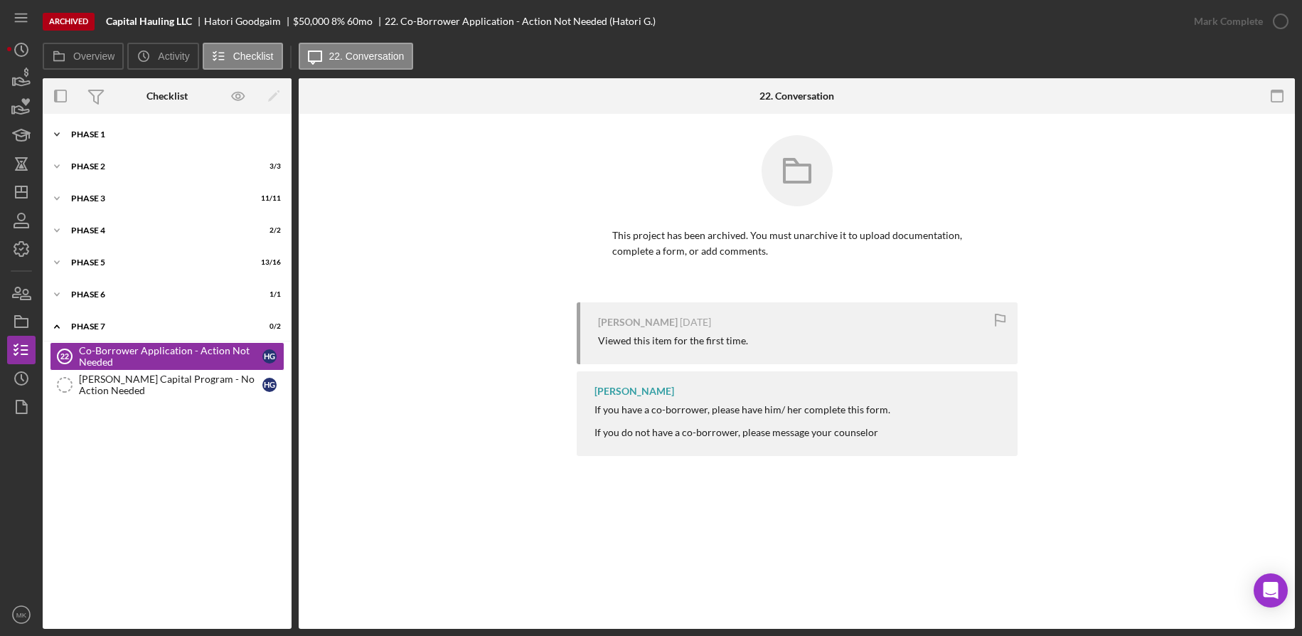
click at [96, 142] on div "Icon/Expander Phase 1 8 / 8" at bounding box center [167, 134] width 249 height 28
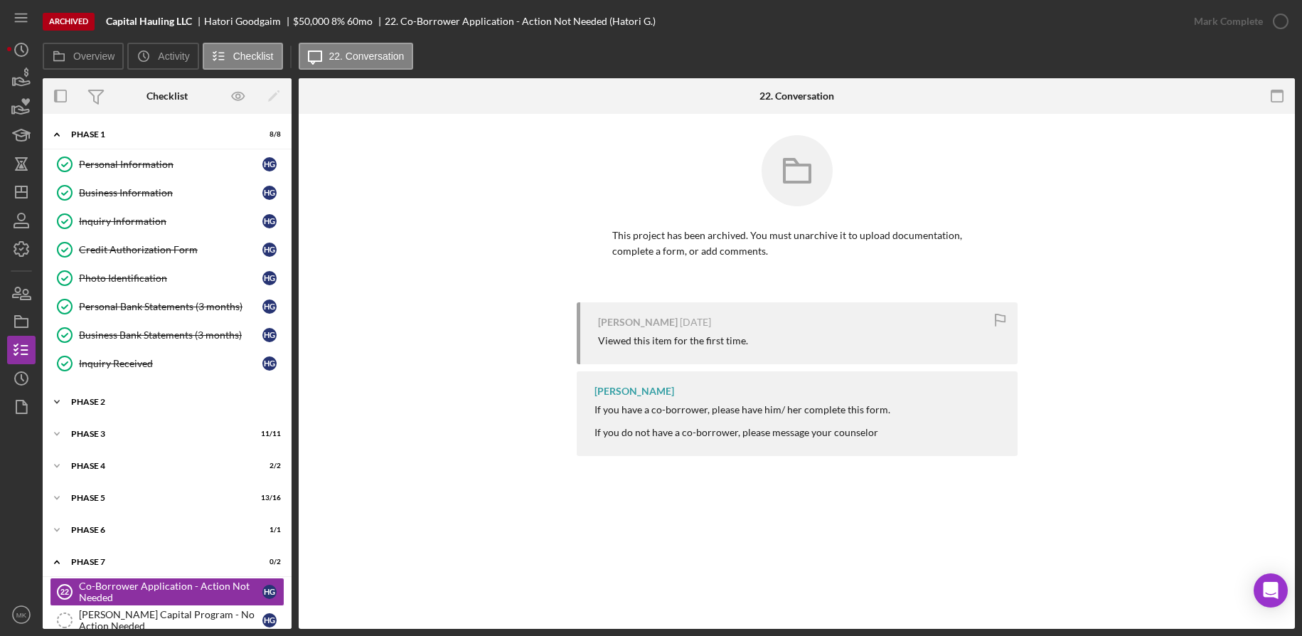
click at [123, 397] on div "Phase 2" at bounding box center [172, 401] width 203 height 9
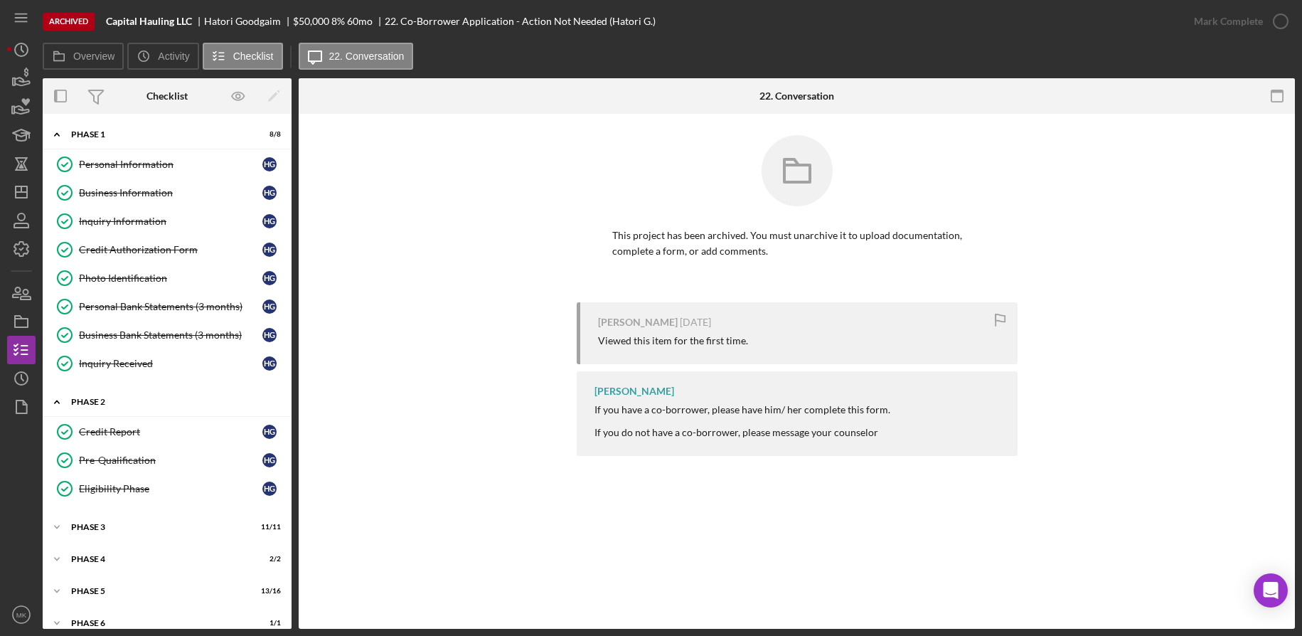
scroll to position [113, 0]
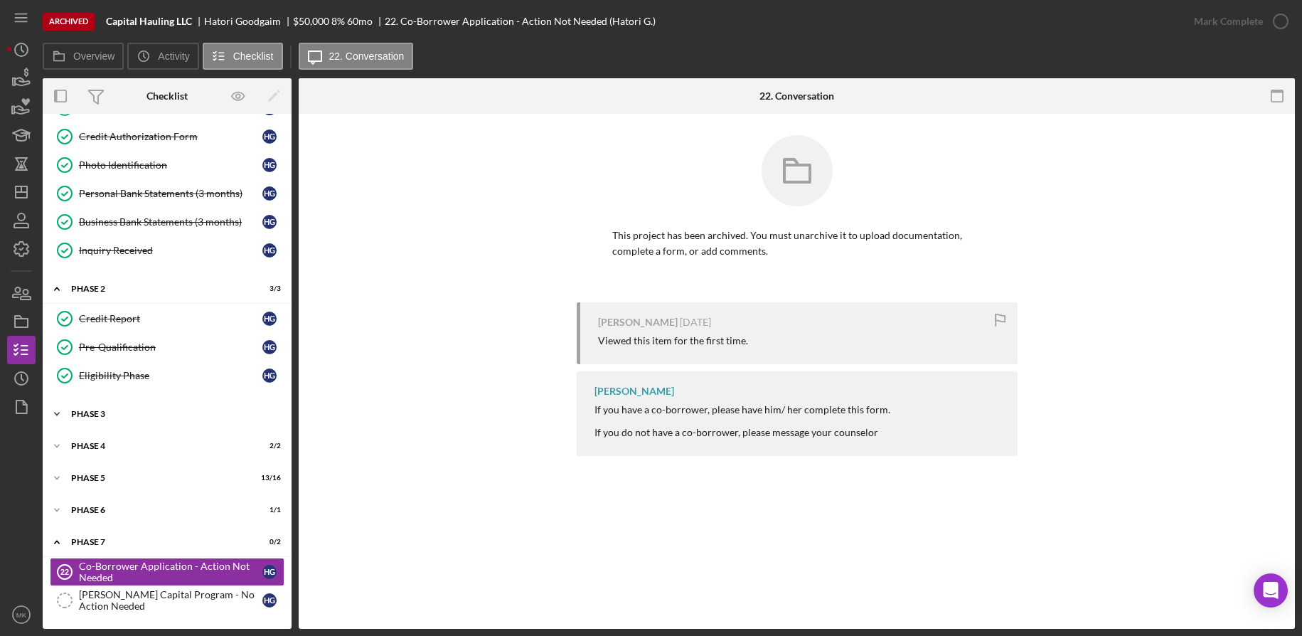
click at [113, 417] on div "Phase 3" at bounding box center [172, 414] width 203 height 9
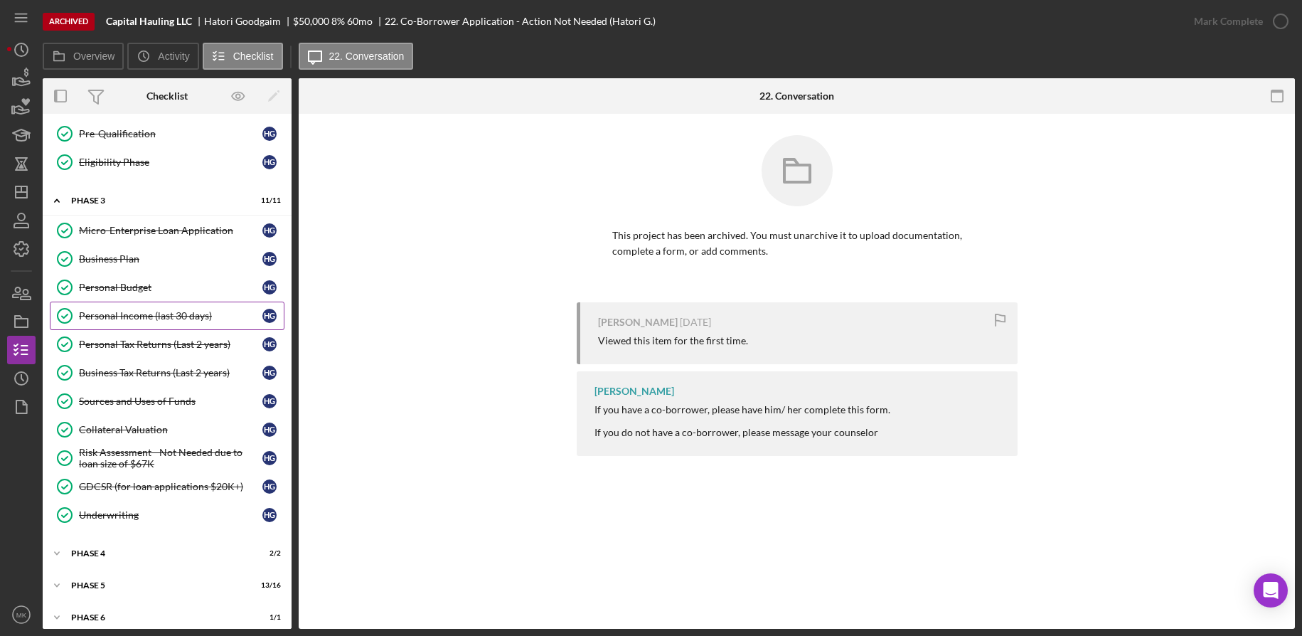
scroll to position [397, 0]
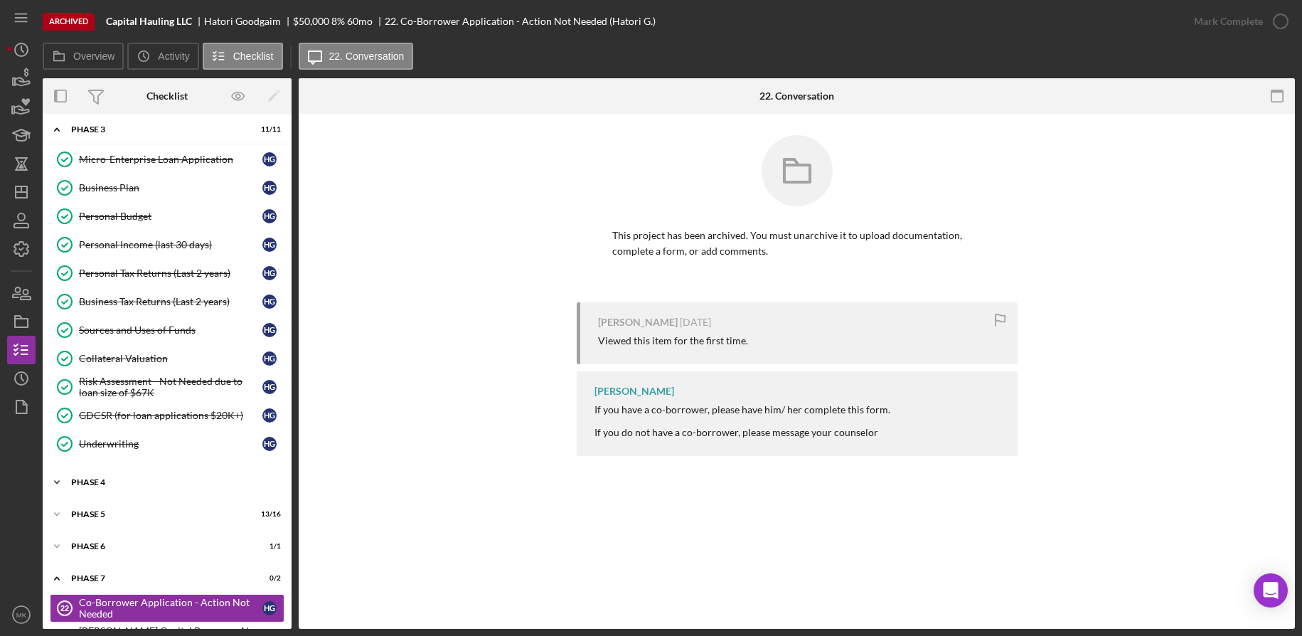
click at [92, 480] on div "Phase 4" at bounding box center [172, 482] width 203 height 9
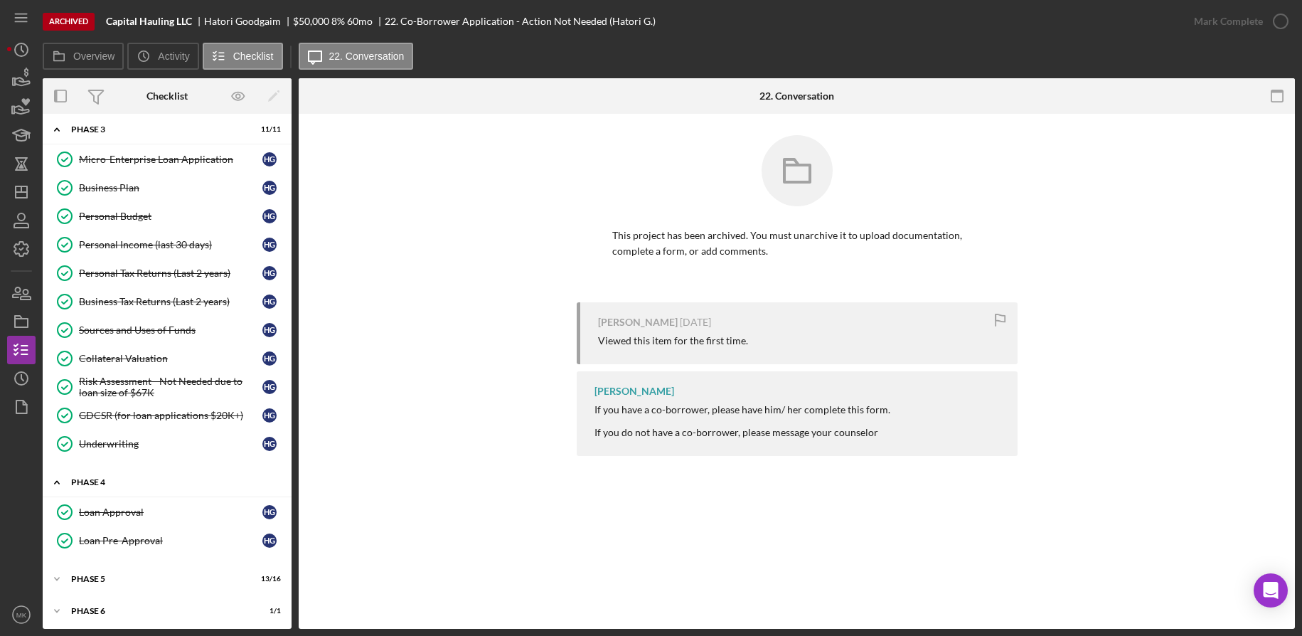
scroll to position [469, 0]
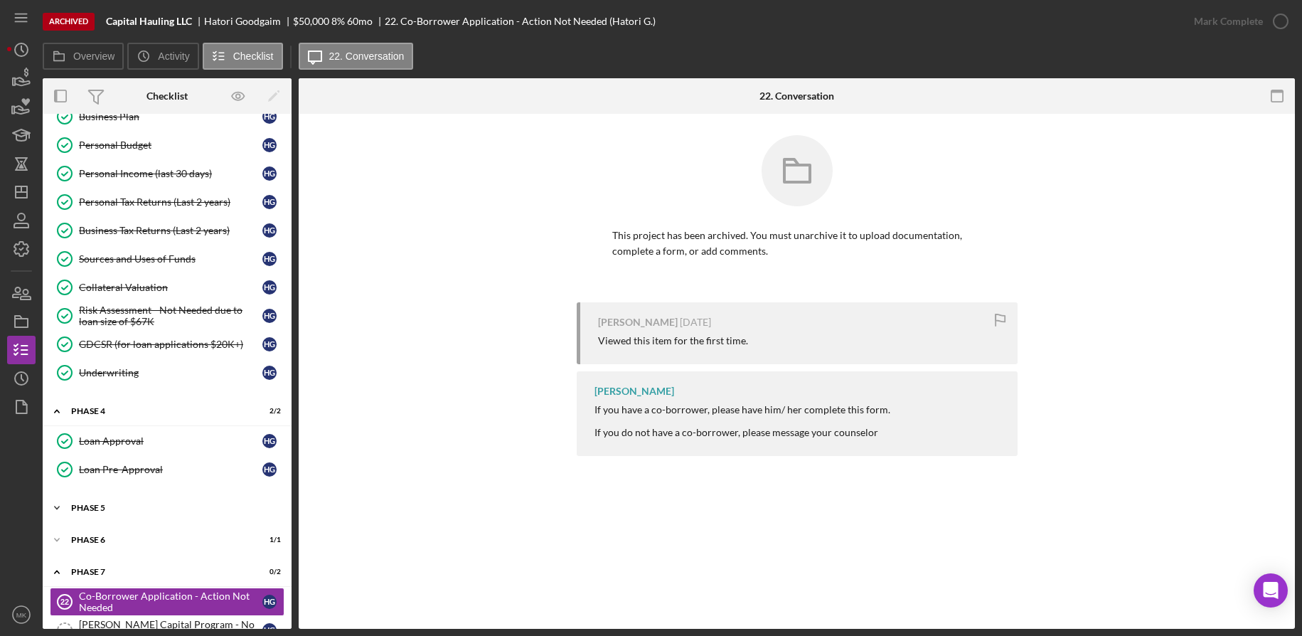
click at [101, 504] on div "Phase 5" at bounding box center [172, 507] width 203 height 9
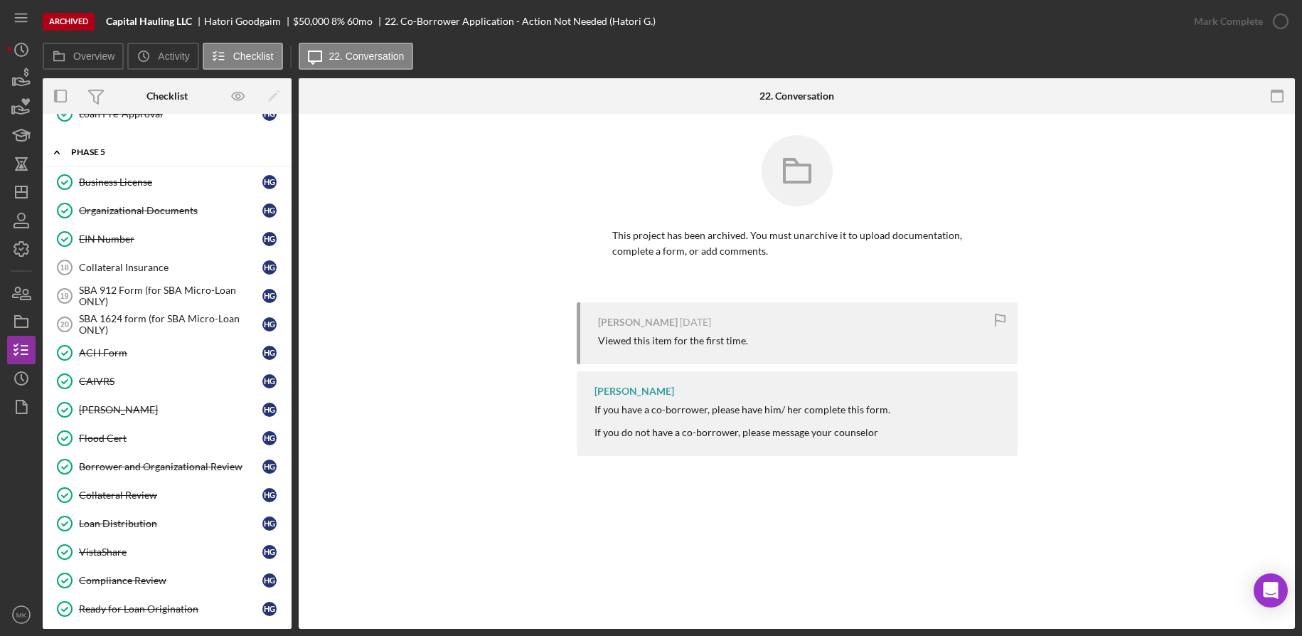
scroll to position [961, 0]
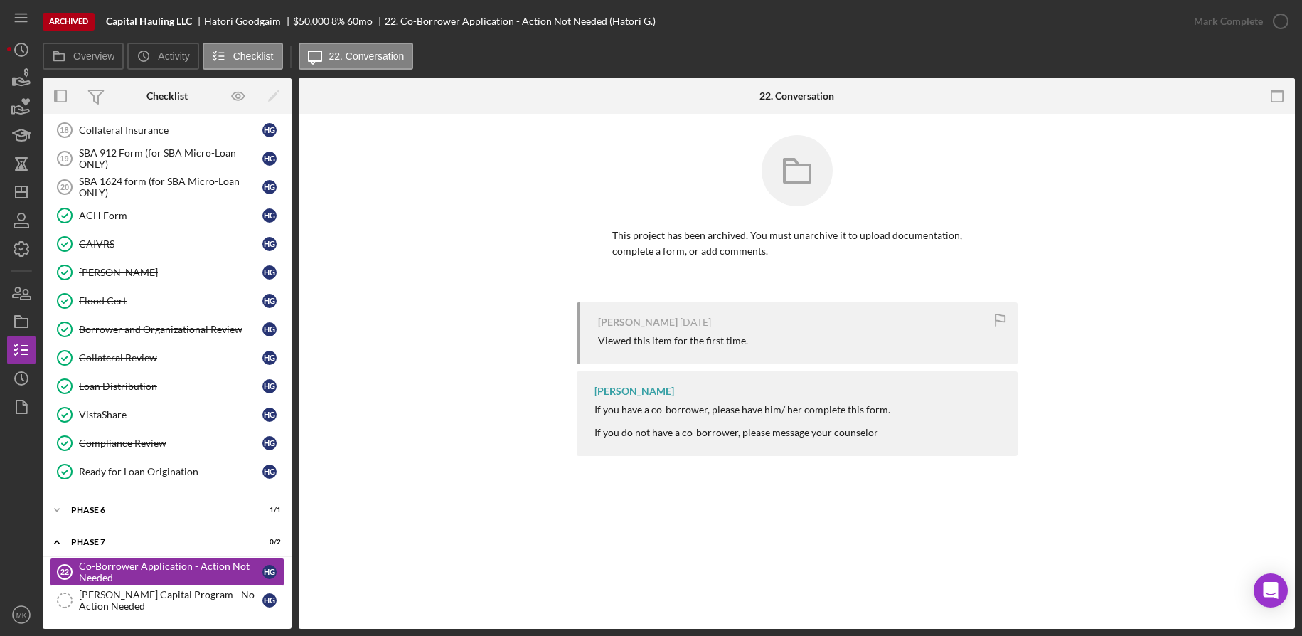
click at [101, 504] on div "Icon/Expander Phase 6 1 / 1" at bounding box center [167, 510] width 249 height 28
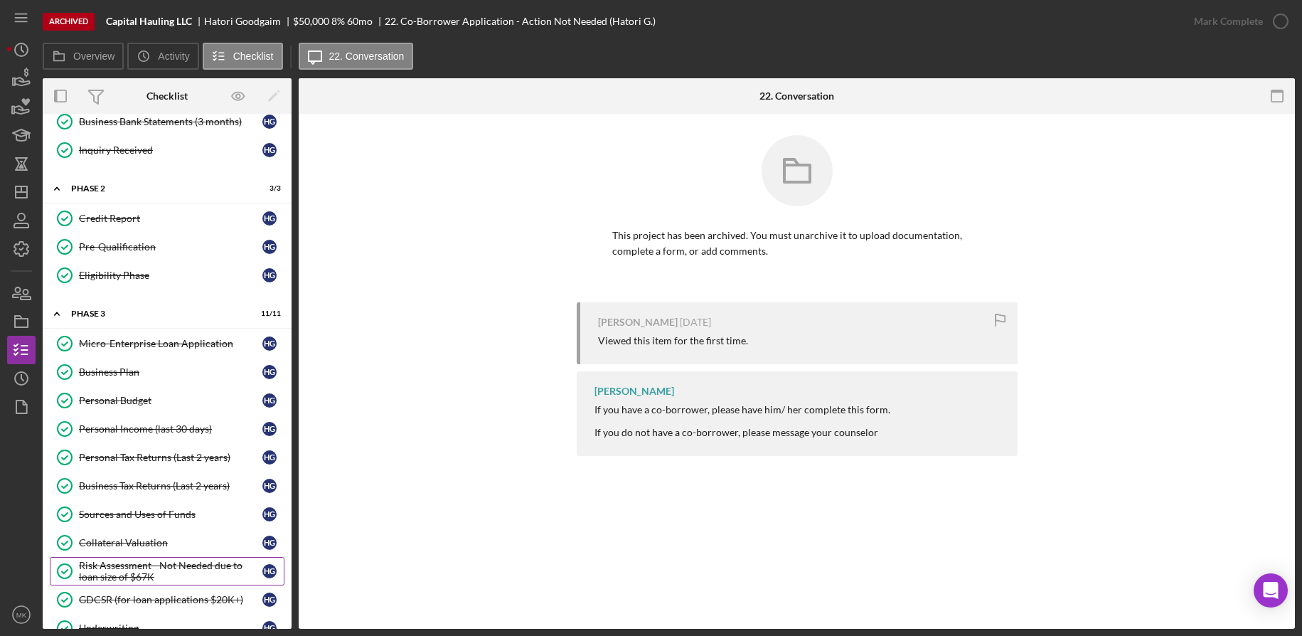
scroll to position [284, 0]
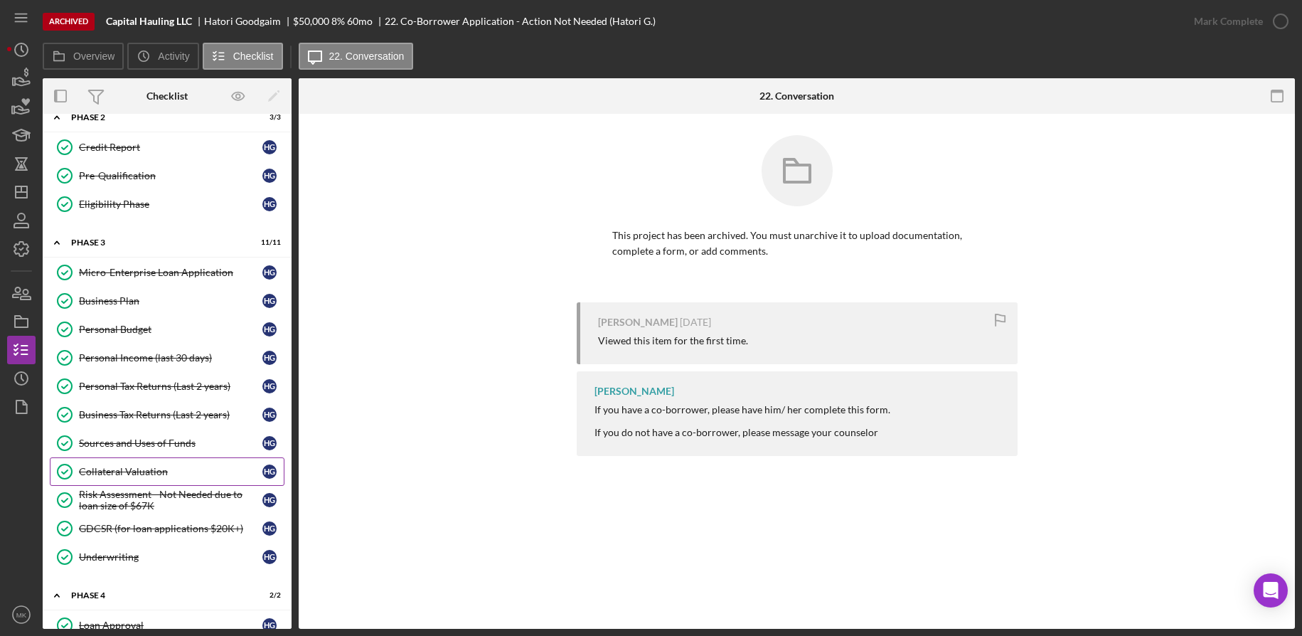
click at [134, 464] on link "Collateral Valuation Collateral Valuation H G" at bounding box center [167, 471] width 235 height 28
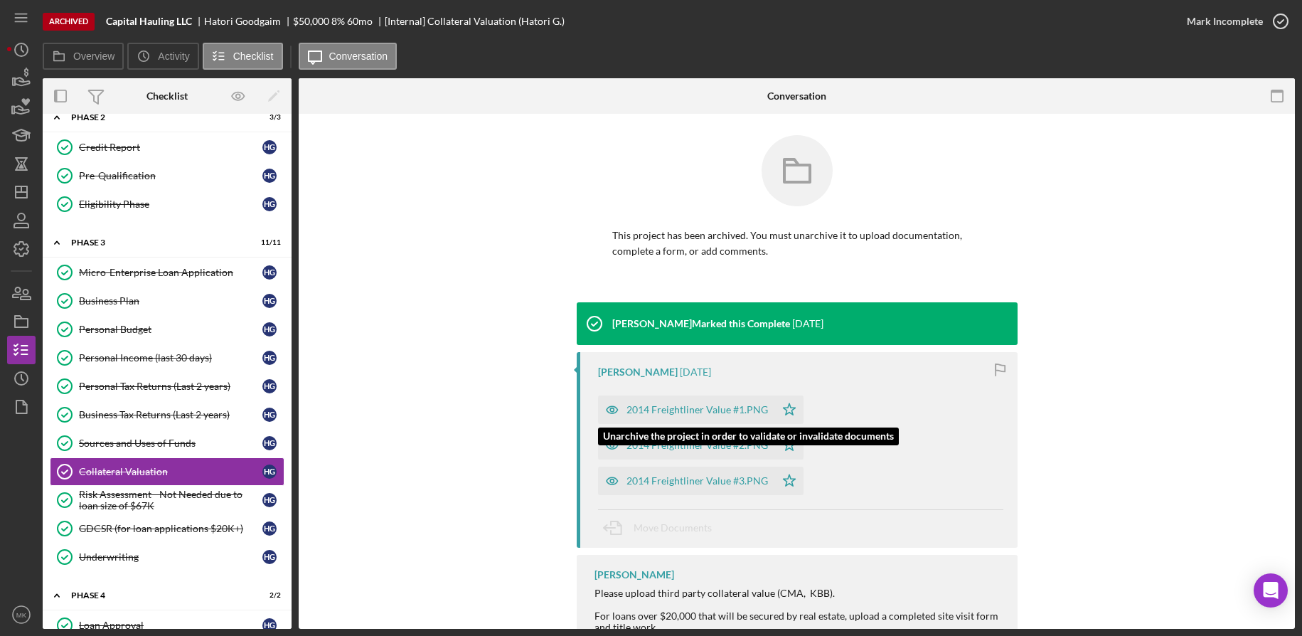
scroll to position [50, 0]
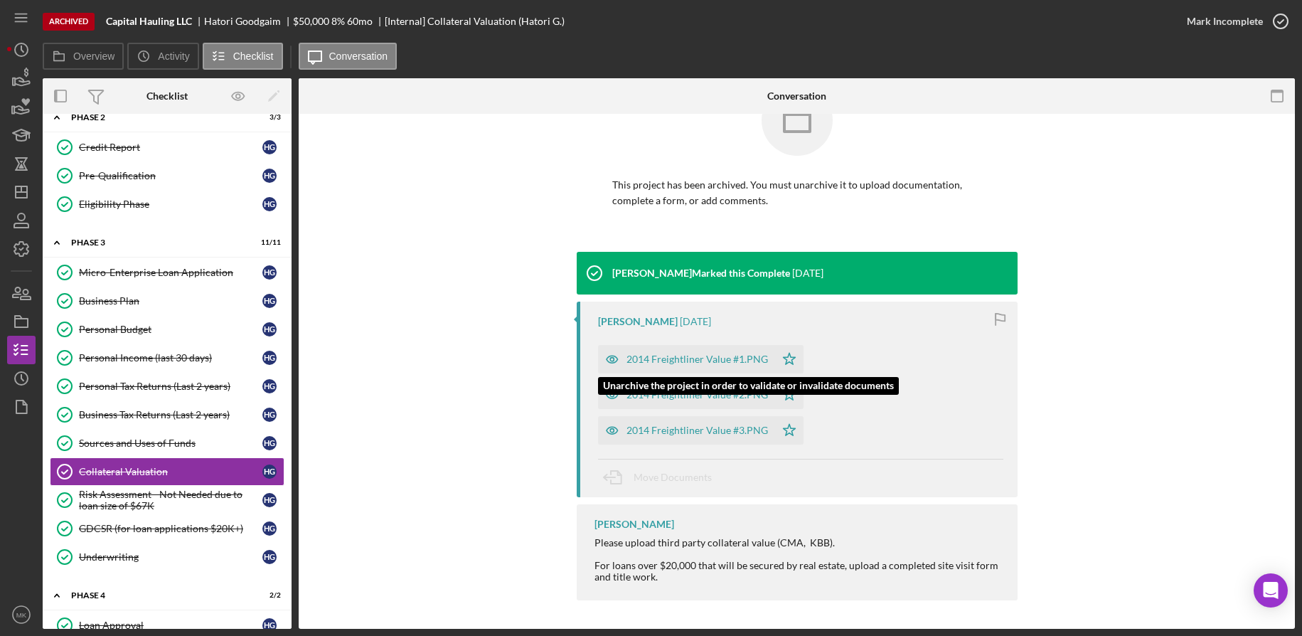
click at [680, 356] on div "2014 Freightliner Value #1.PNG" at bounding box center [696, 358] width 141 height 11
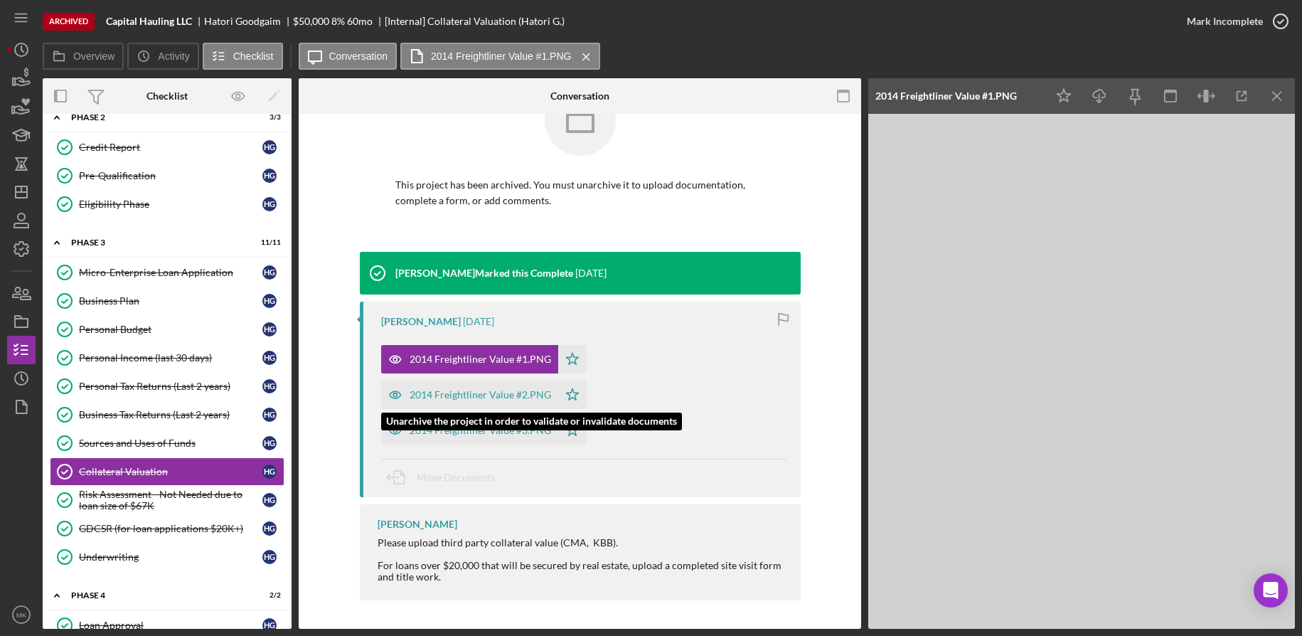
click at [471, 395] on div "2014 Freightliner Value #2.PNG" at bounding box center [480, 394] width 141 height 11
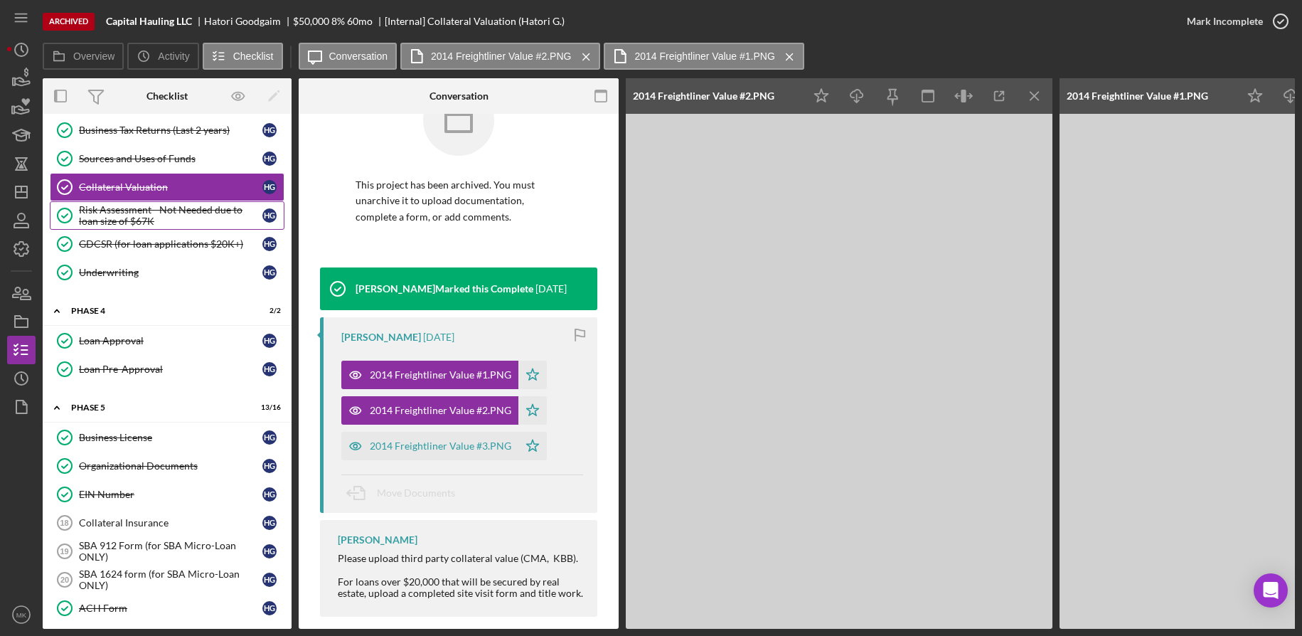
scroll to position [711, 0]
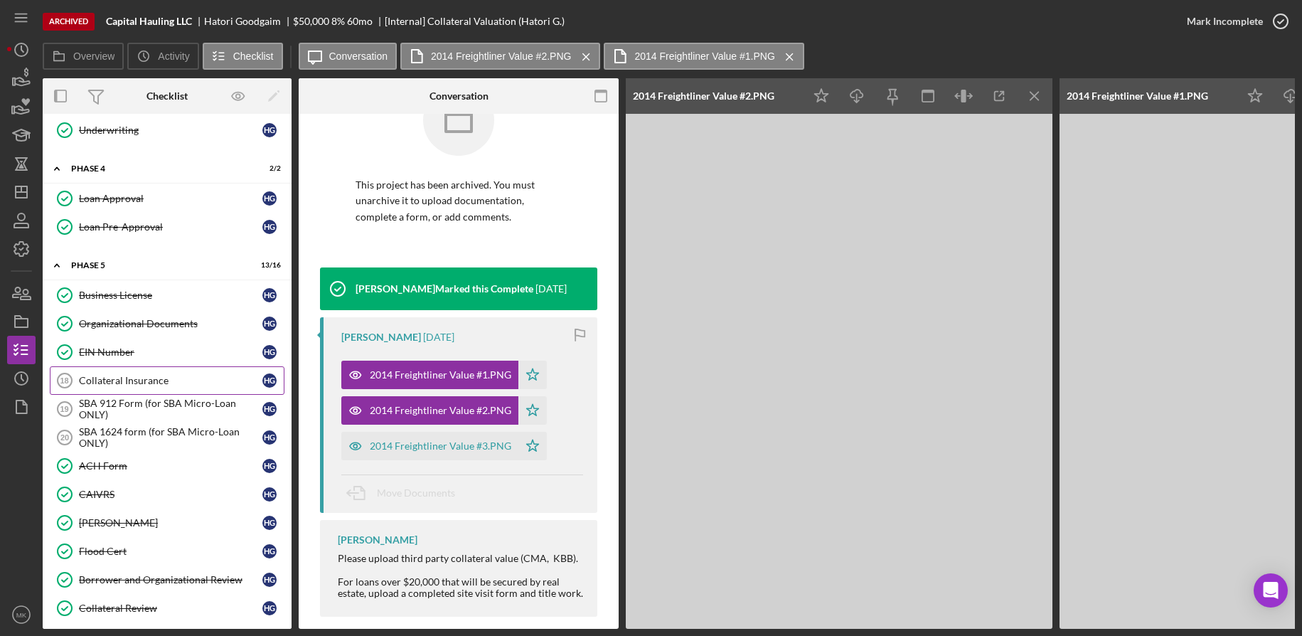
click at [176, 382] on div "Collateral Insurance" at bounding box center [170, 380] width 183 height 11
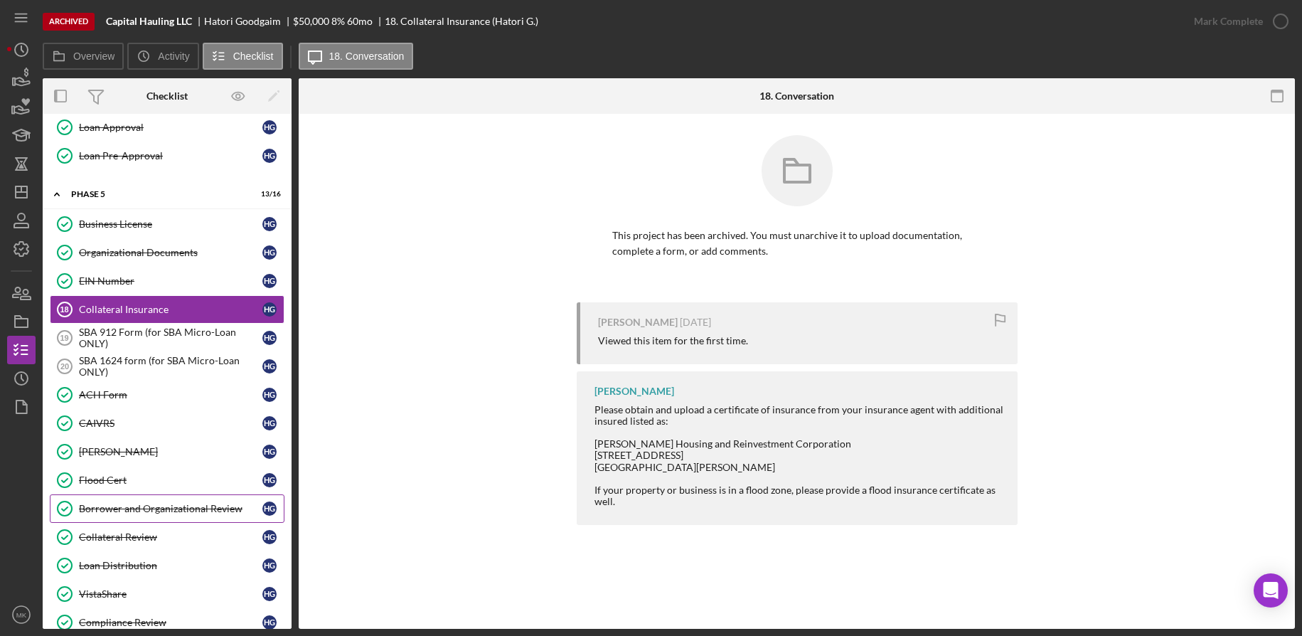
scroll to position [853, 0]
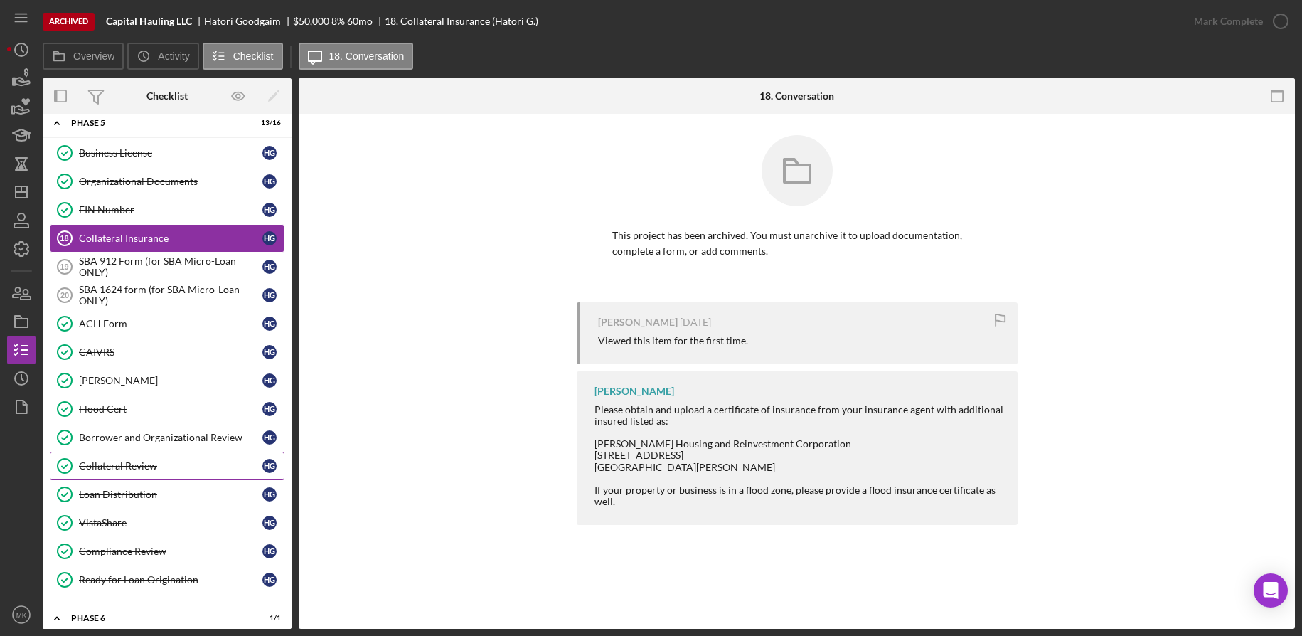
click at [143, 466] on div "Collateral Review" at bounding box center [170, 465] width 183 height 11
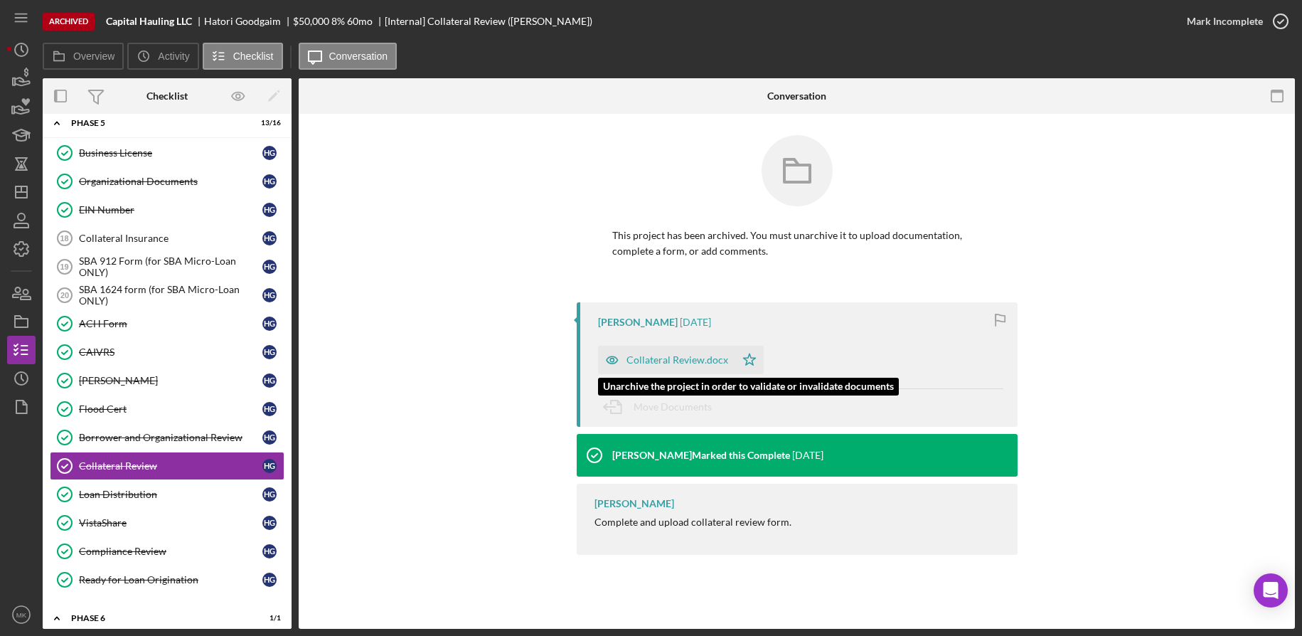
click at [688, 363] on div "Collateral Review.docx" at bounding box center [677, 359] width 102 height 11
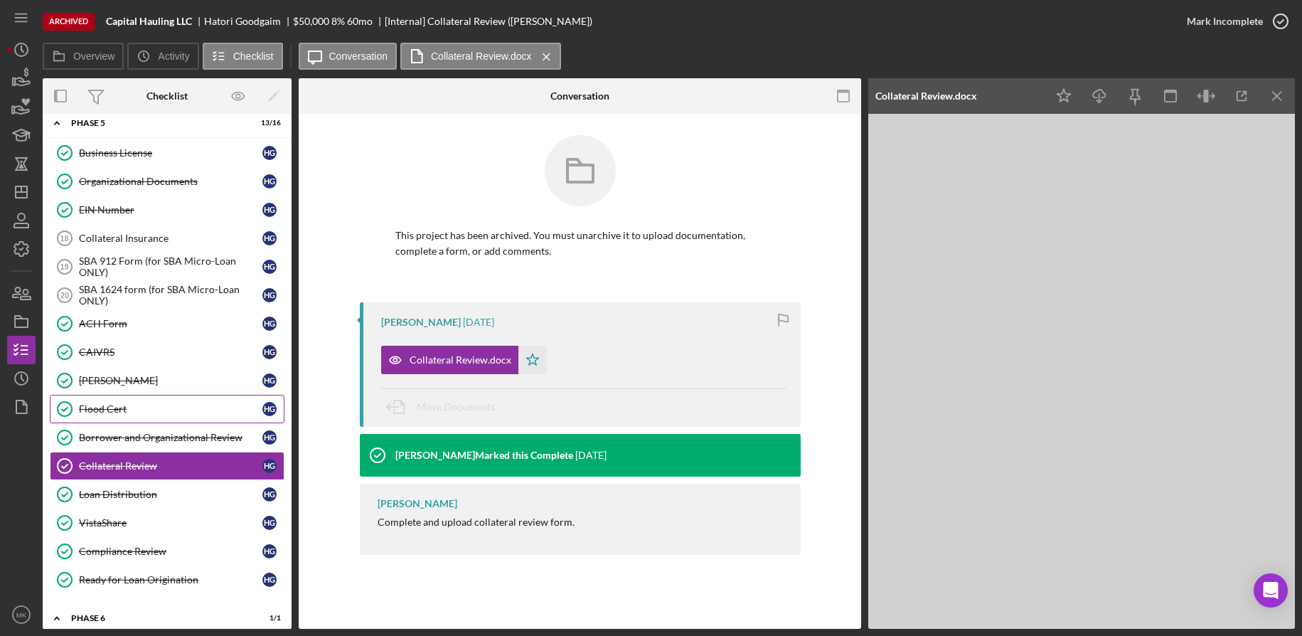
scroll to position [998, 0]
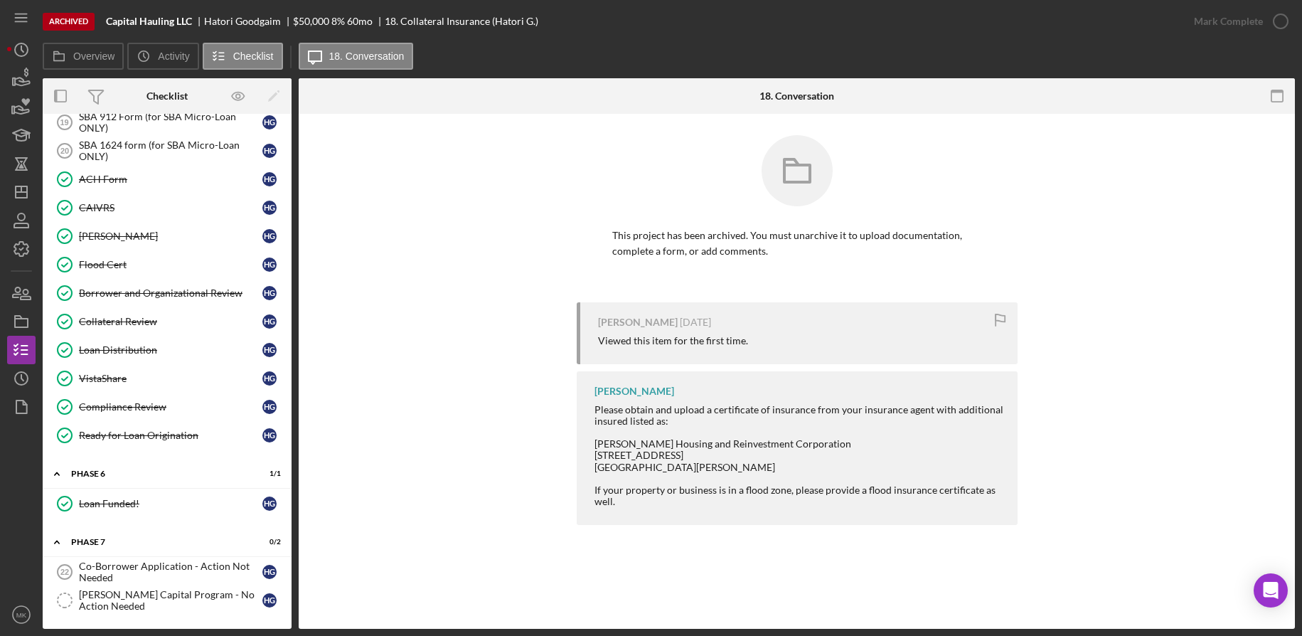
scroll to position [720, 0]
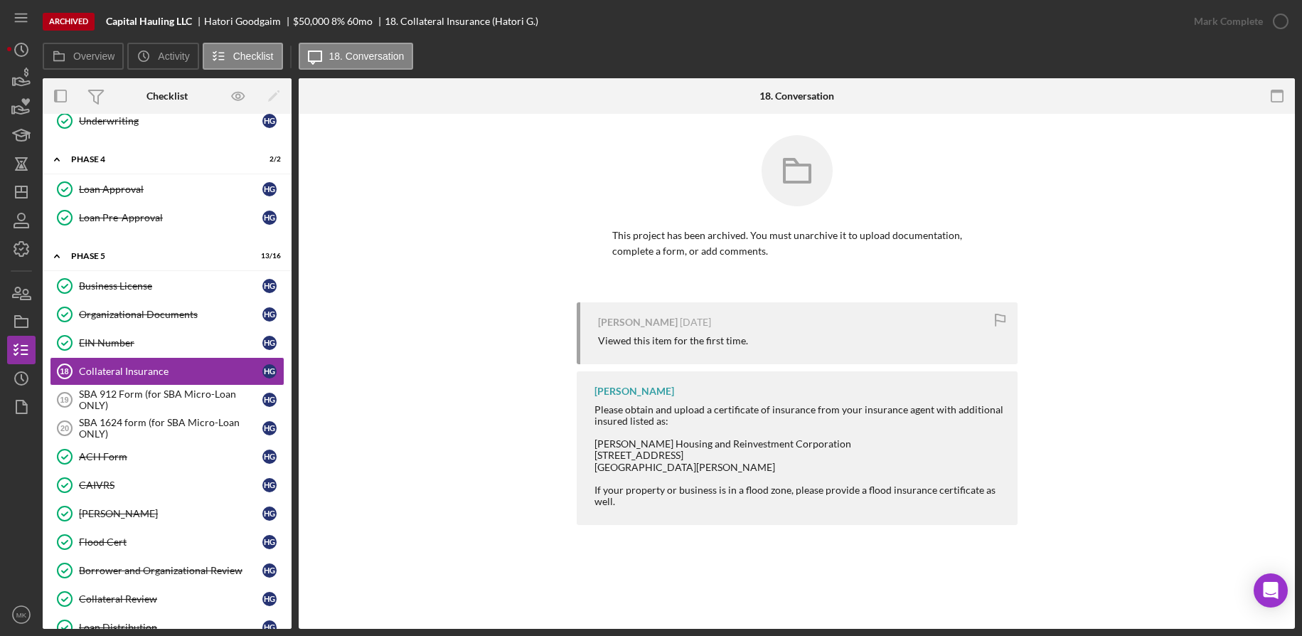
scroll to position [385, 0]
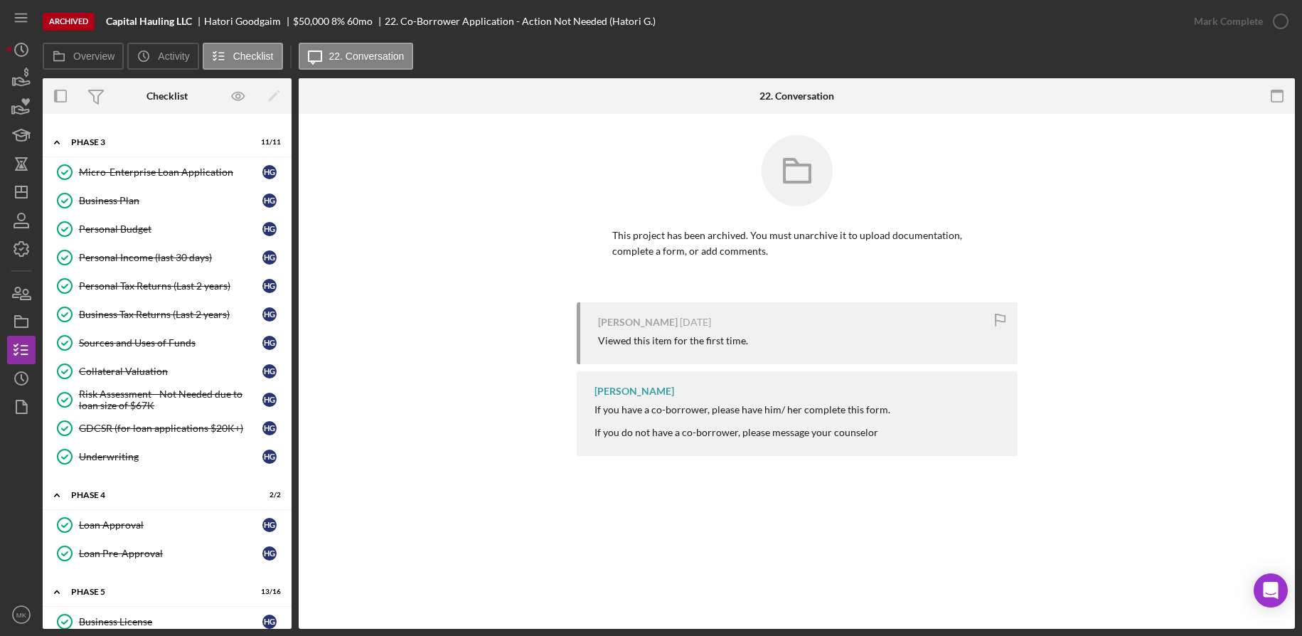
scroll to position [998, 0]
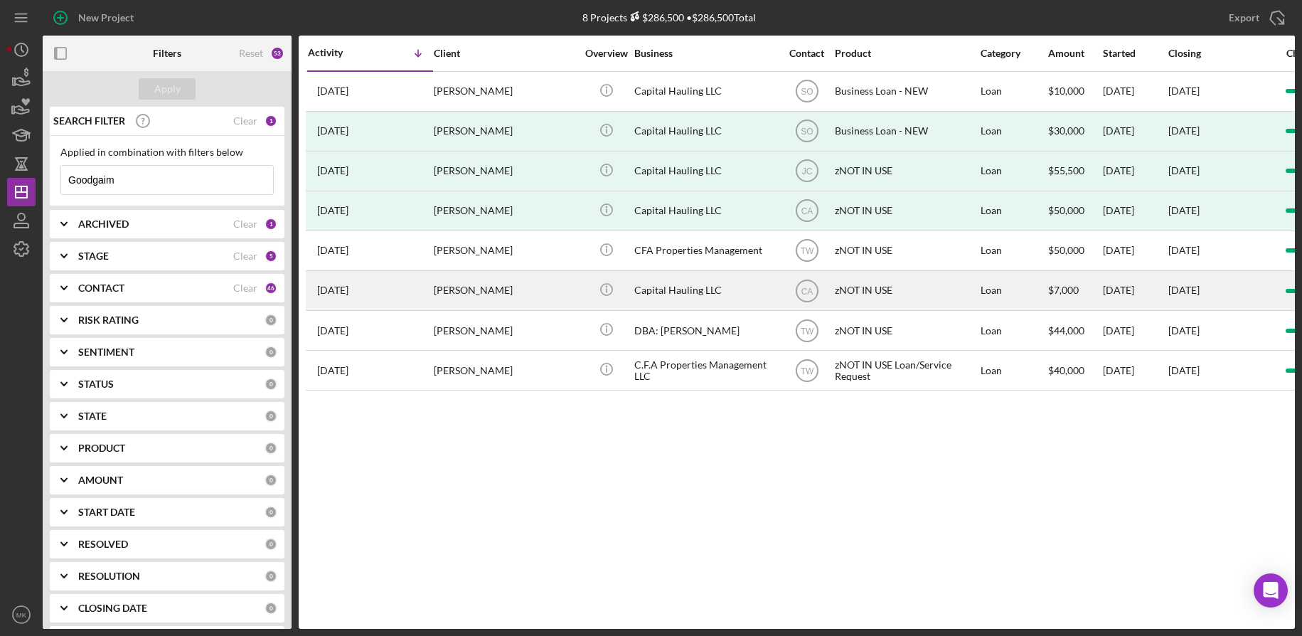
click at [717, 296] on div "Capital Hauling LLC" at bounding box center [705, 291] width 142 height 38
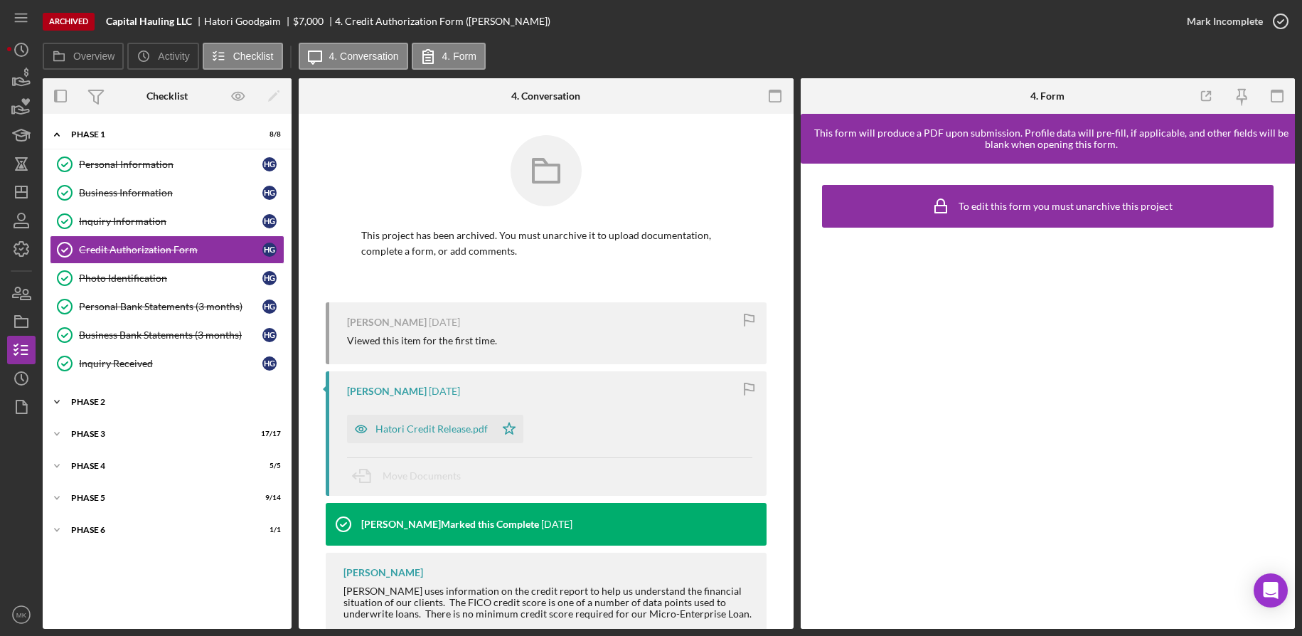
click at [119, 402] on div "Phase 2" at bounding box center [172, 401] width 203 height 9
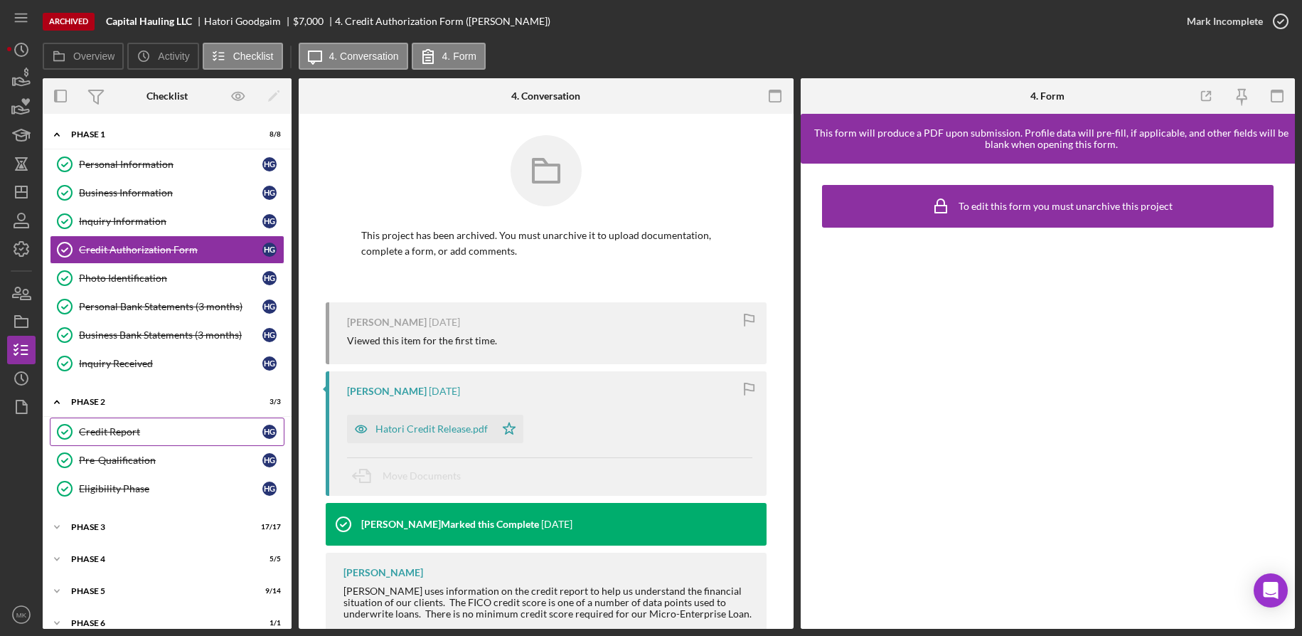
scroll to position [16, 0]
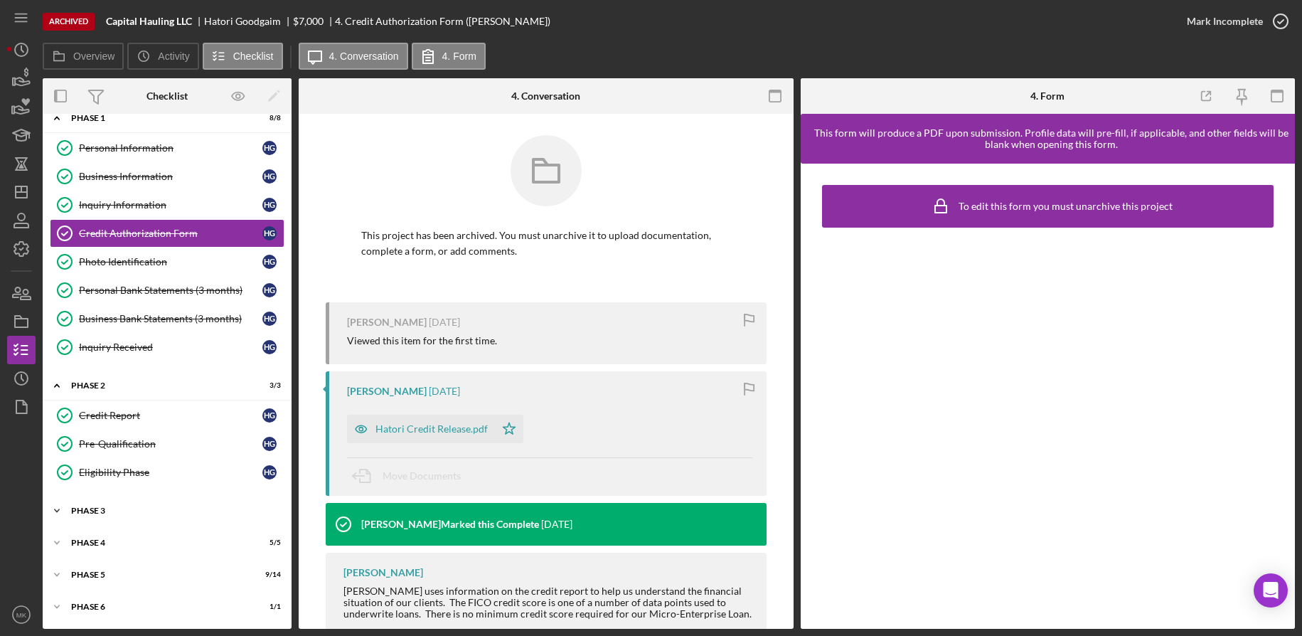
click at [114, 513] on div "Phase 3" at bounding box center [172, 510] width 203 height 9
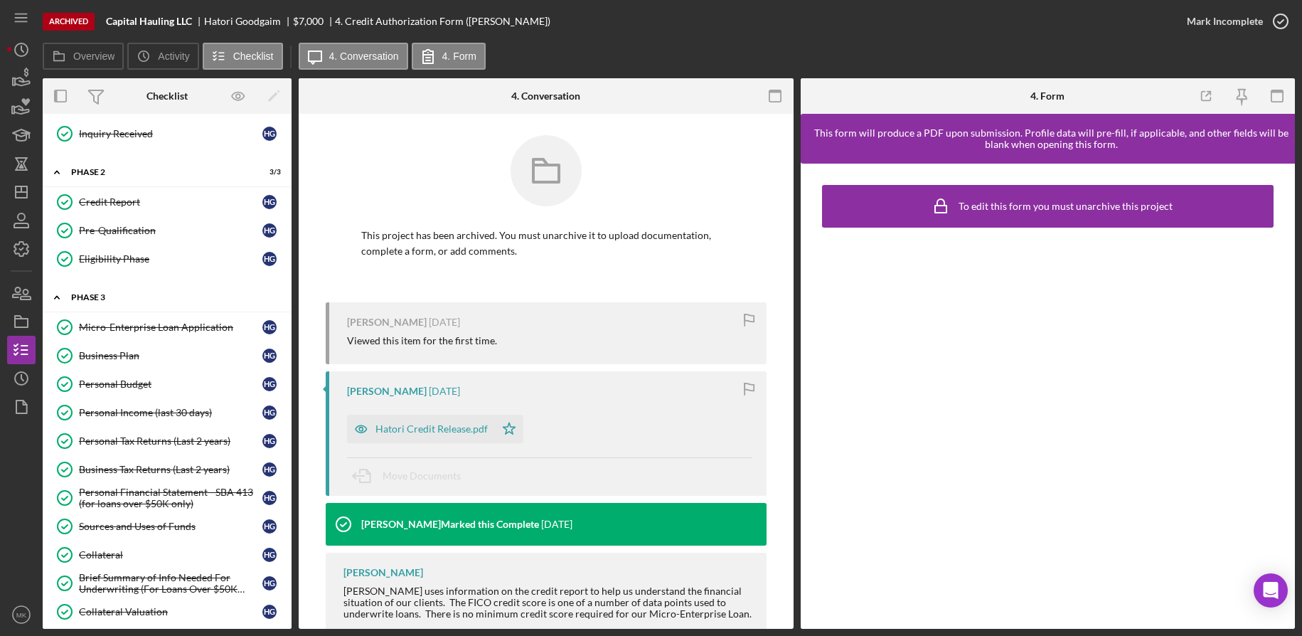
scroll to position [301, 0]
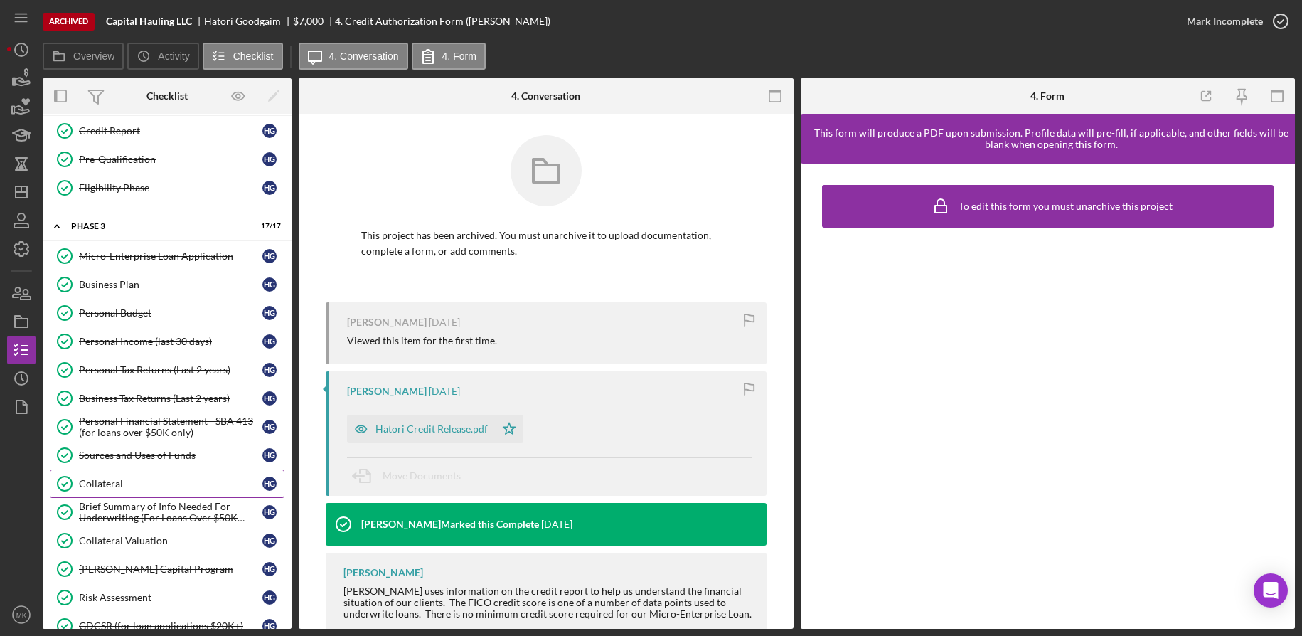
click at [154, 480] on div "Collateral" at bounding box center [170, 483] width 183 height 11
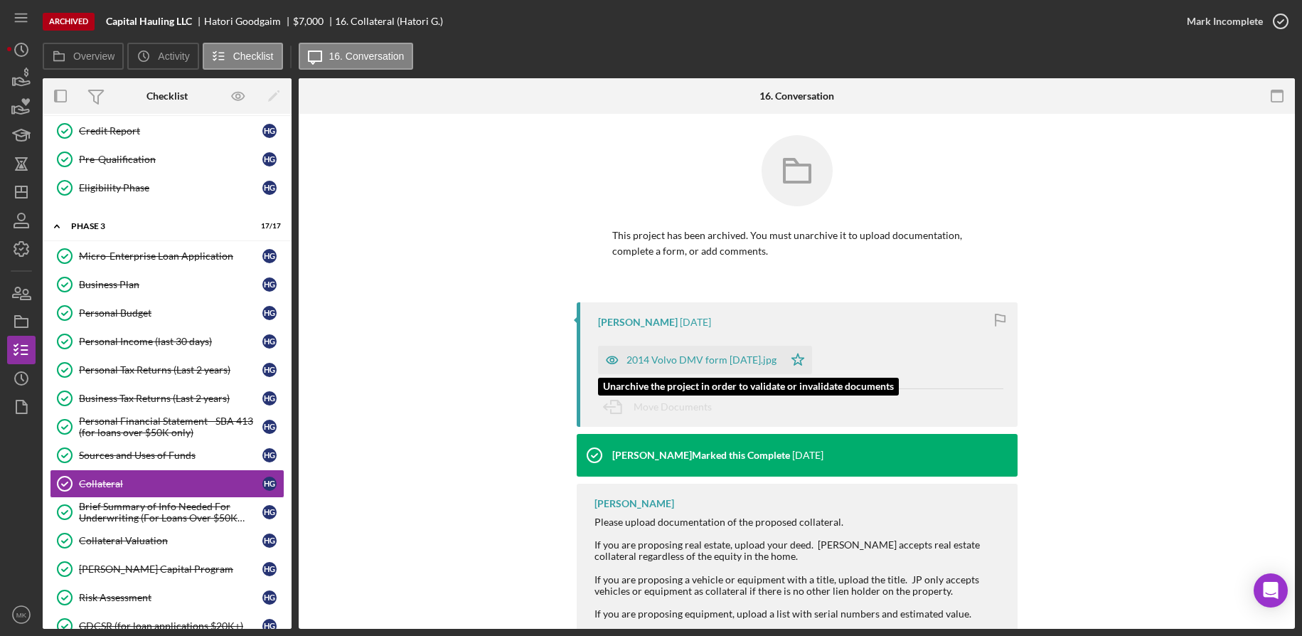
scroll to position [60, 0]
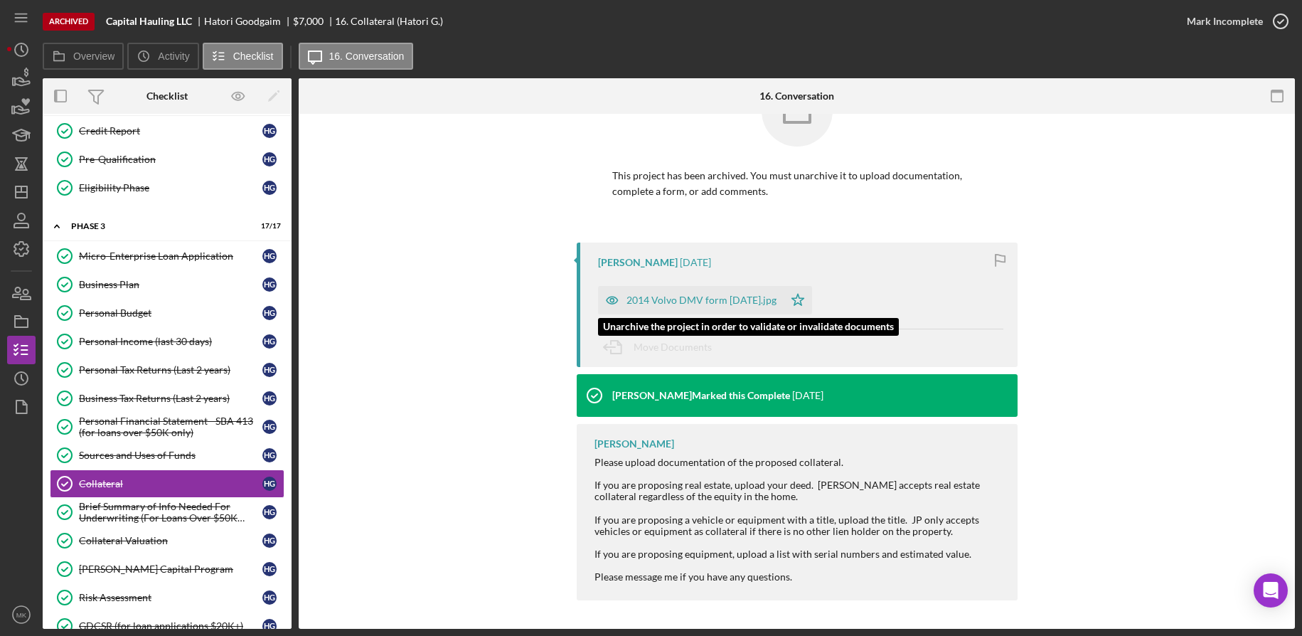
click at [723, 304] on div "2014 Volvo DMV form [DATE].jpg" at bounding box center [701, 299] width 150 height 11
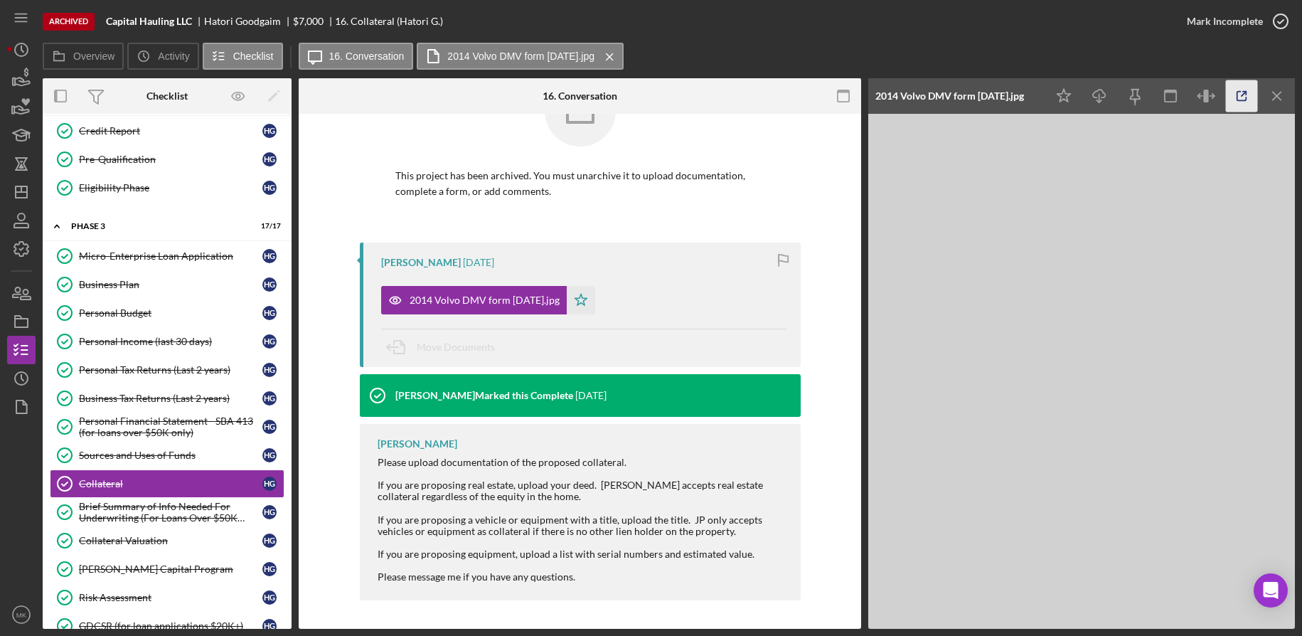
click at [1241, 95] on icon "button" at bounding box center [1242, 96] width 32 height 32
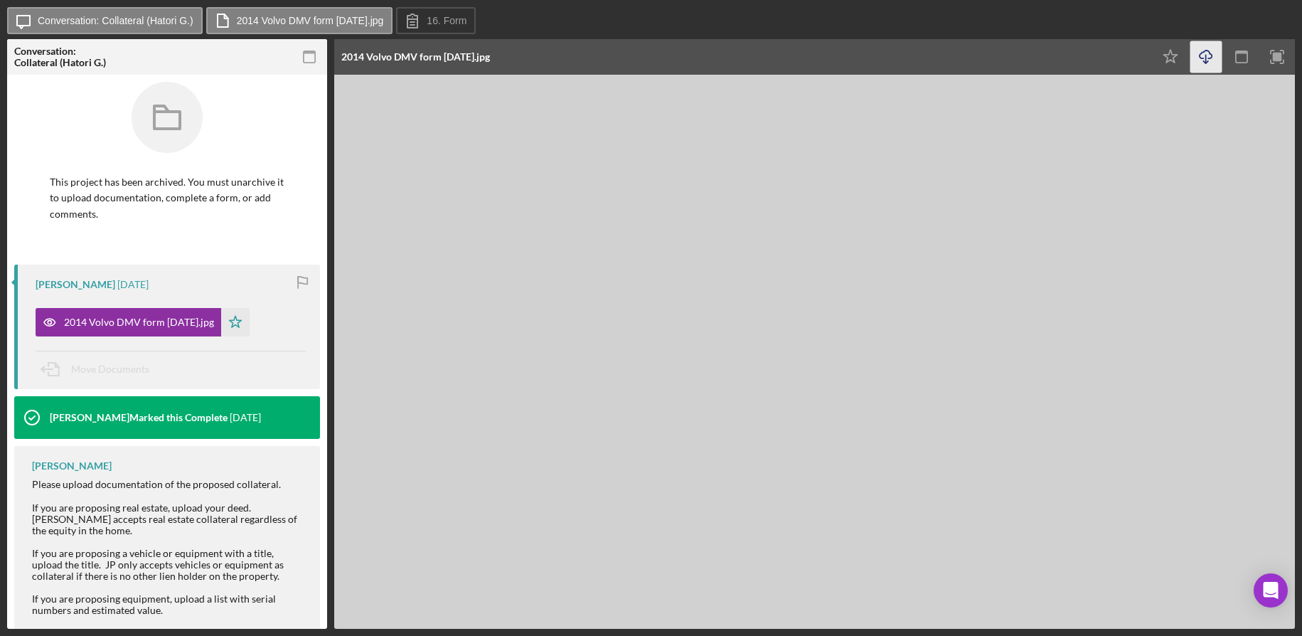
click at [1214, 55] on icon "Icon/Download" at bounding box center [1206, 57] width 32 height 32
